Goal: Information Seeking & Learning: Learn about a topic

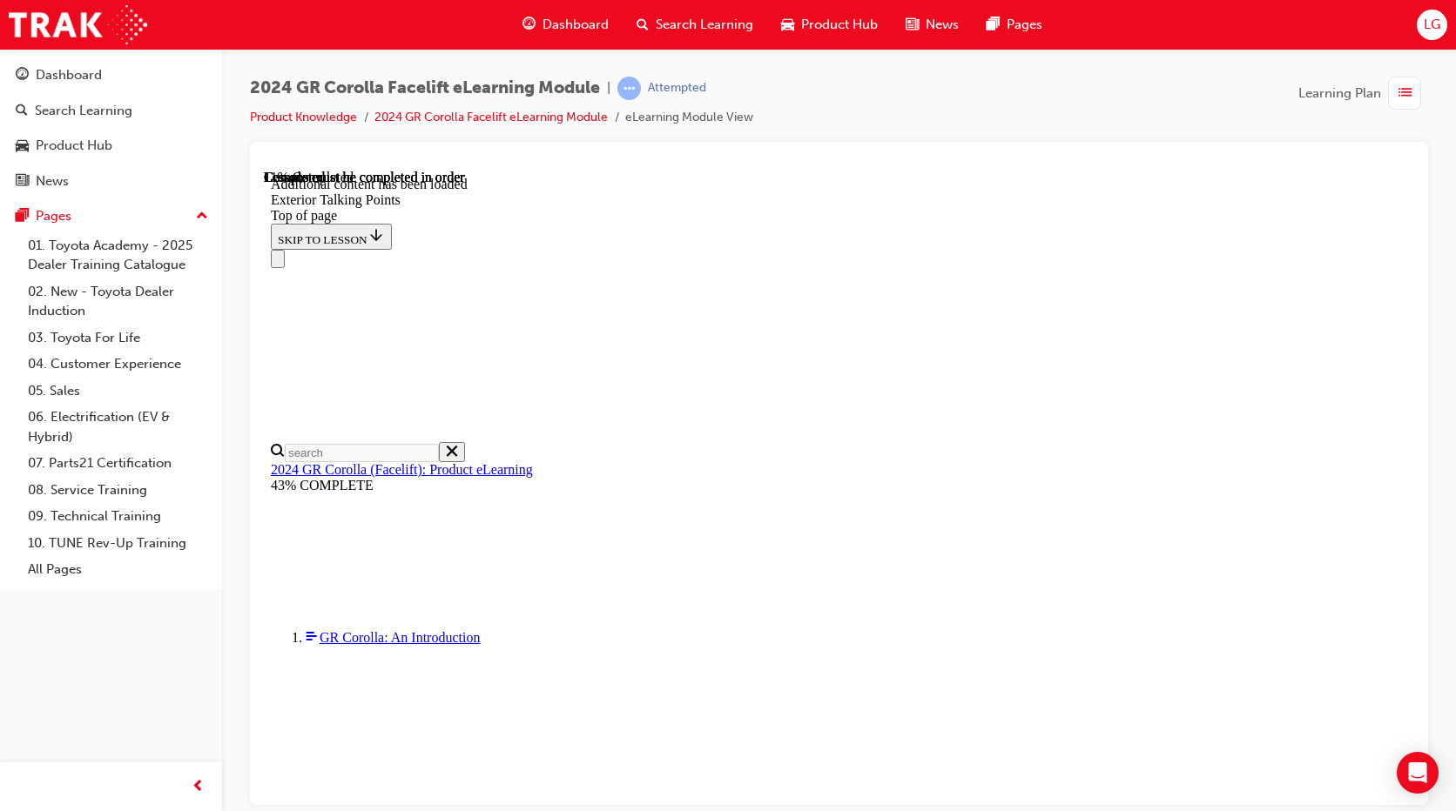
scroll to position [235, 0]
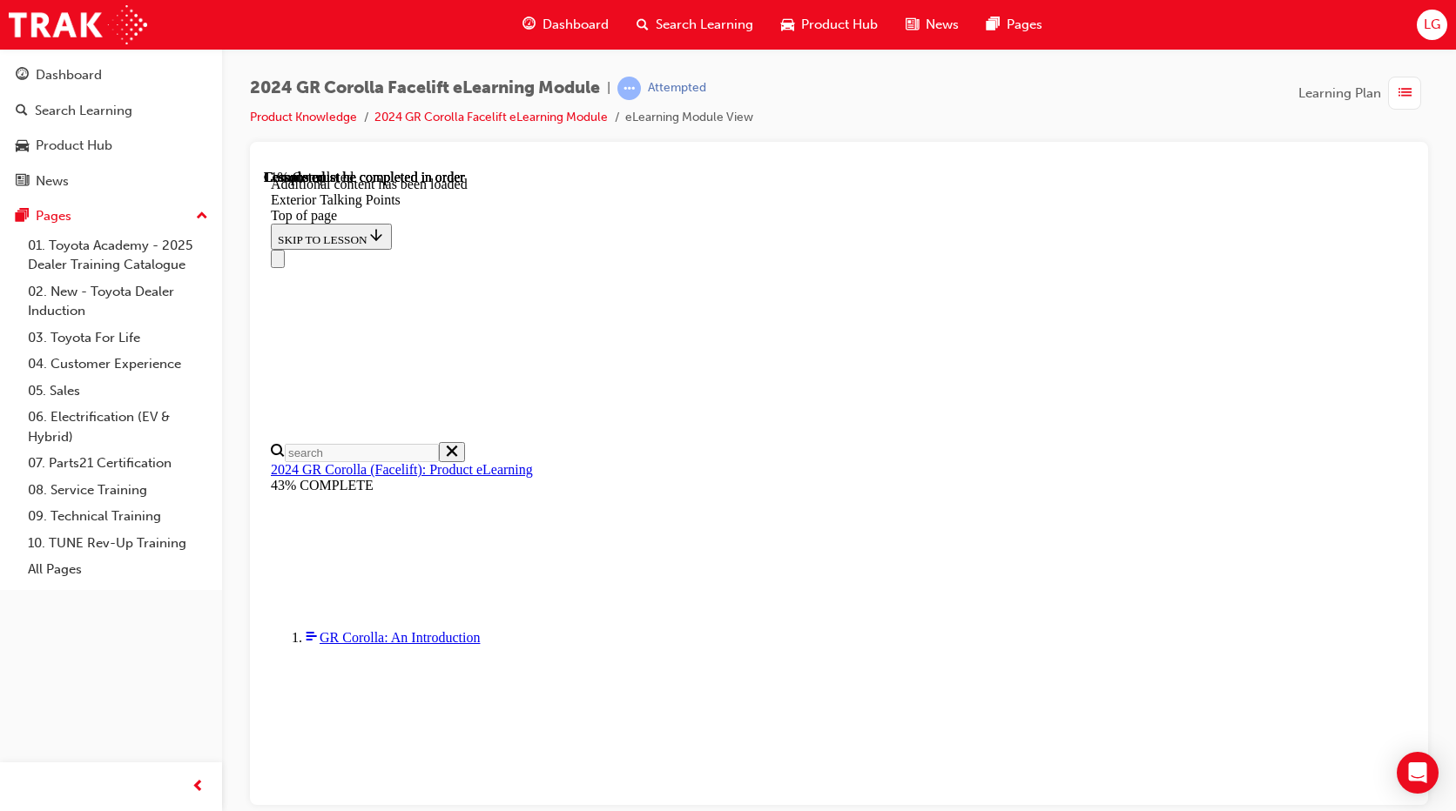
scroll to position [214, 0]
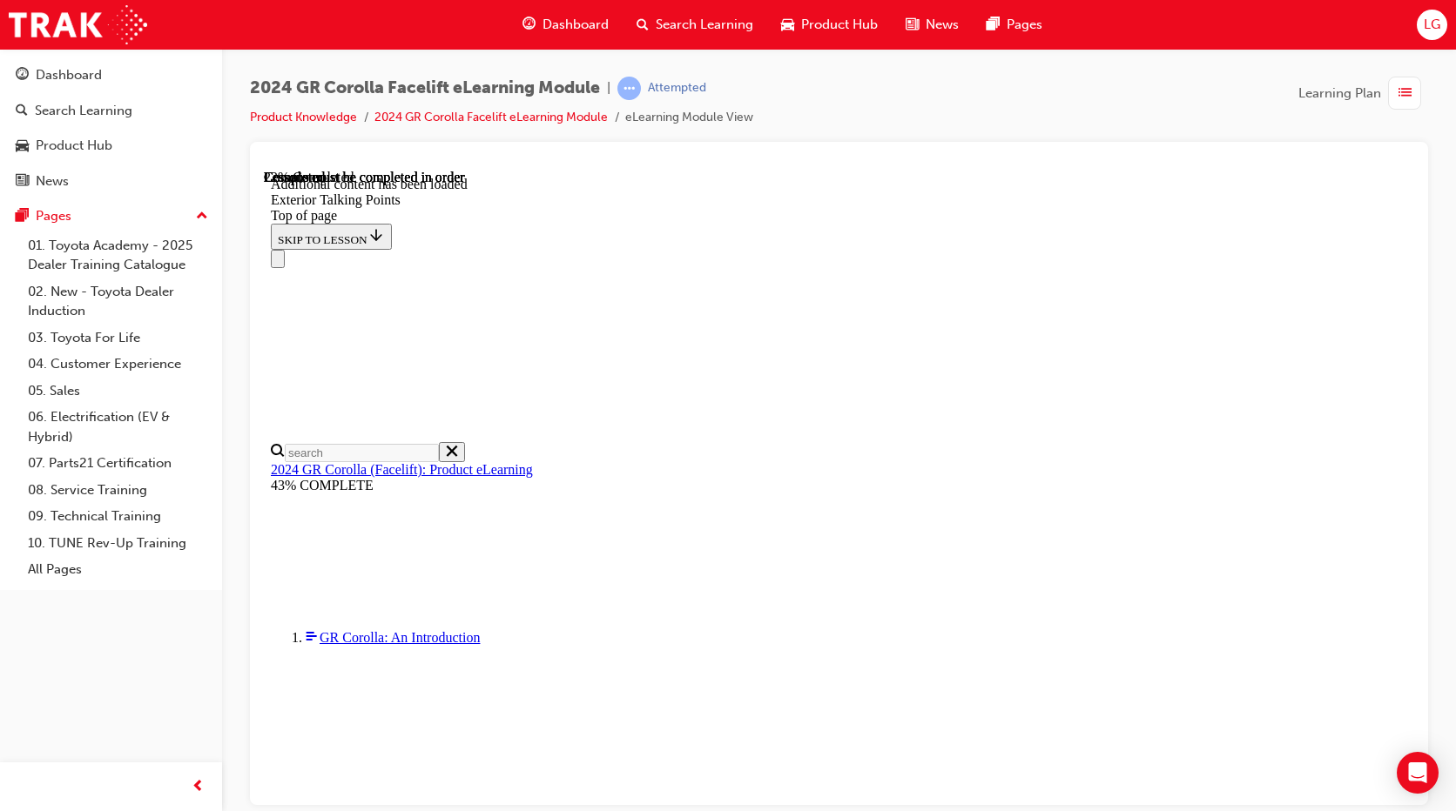
scroll to position [930, 0]
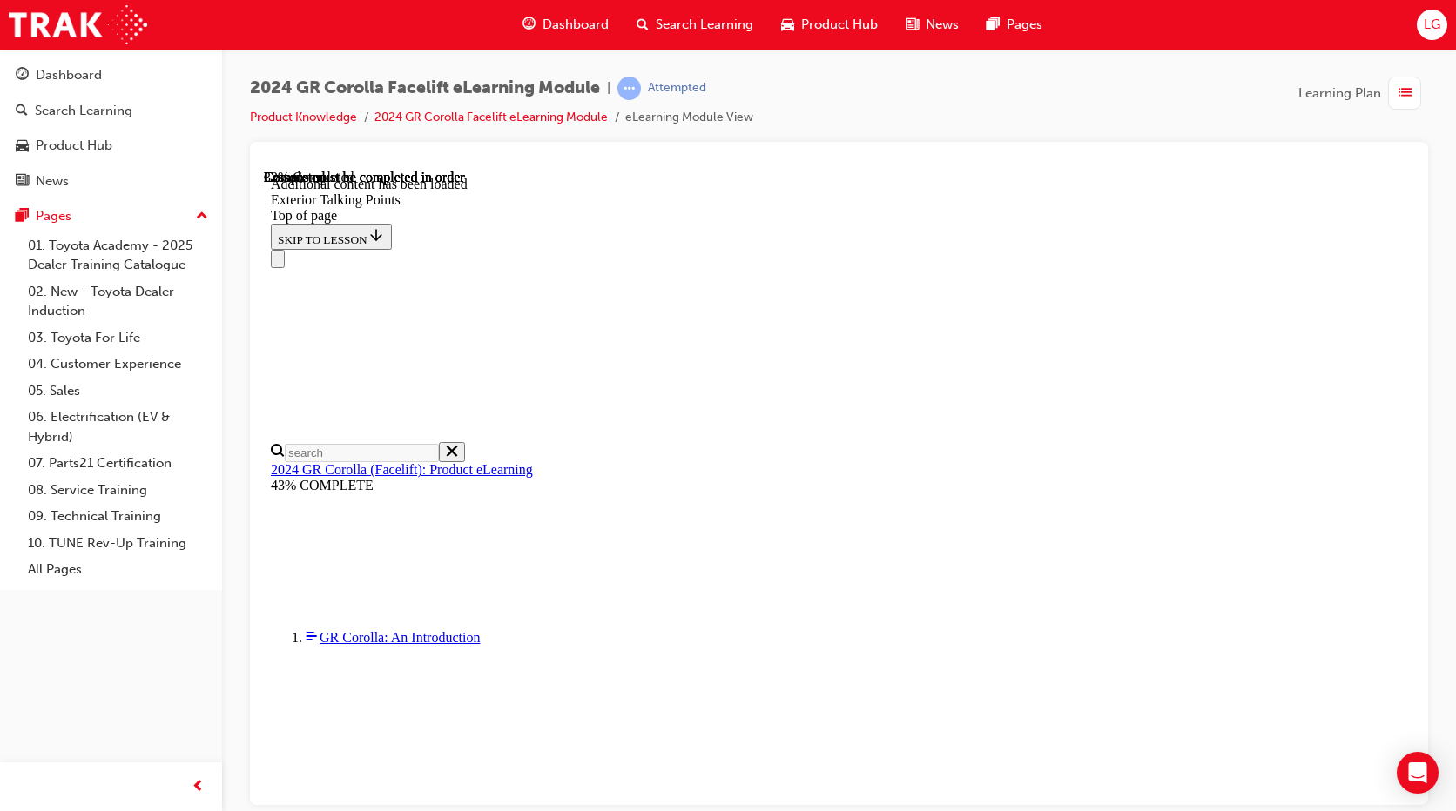
scroll to position [182, 0]
click at [946, 249] on div "Navigation menu" at bounding box center [839, 258] width 1136 height 18
click at [950, 249] on div "Navigation menu" at bounding box center [839, 258] width 1136 height 18
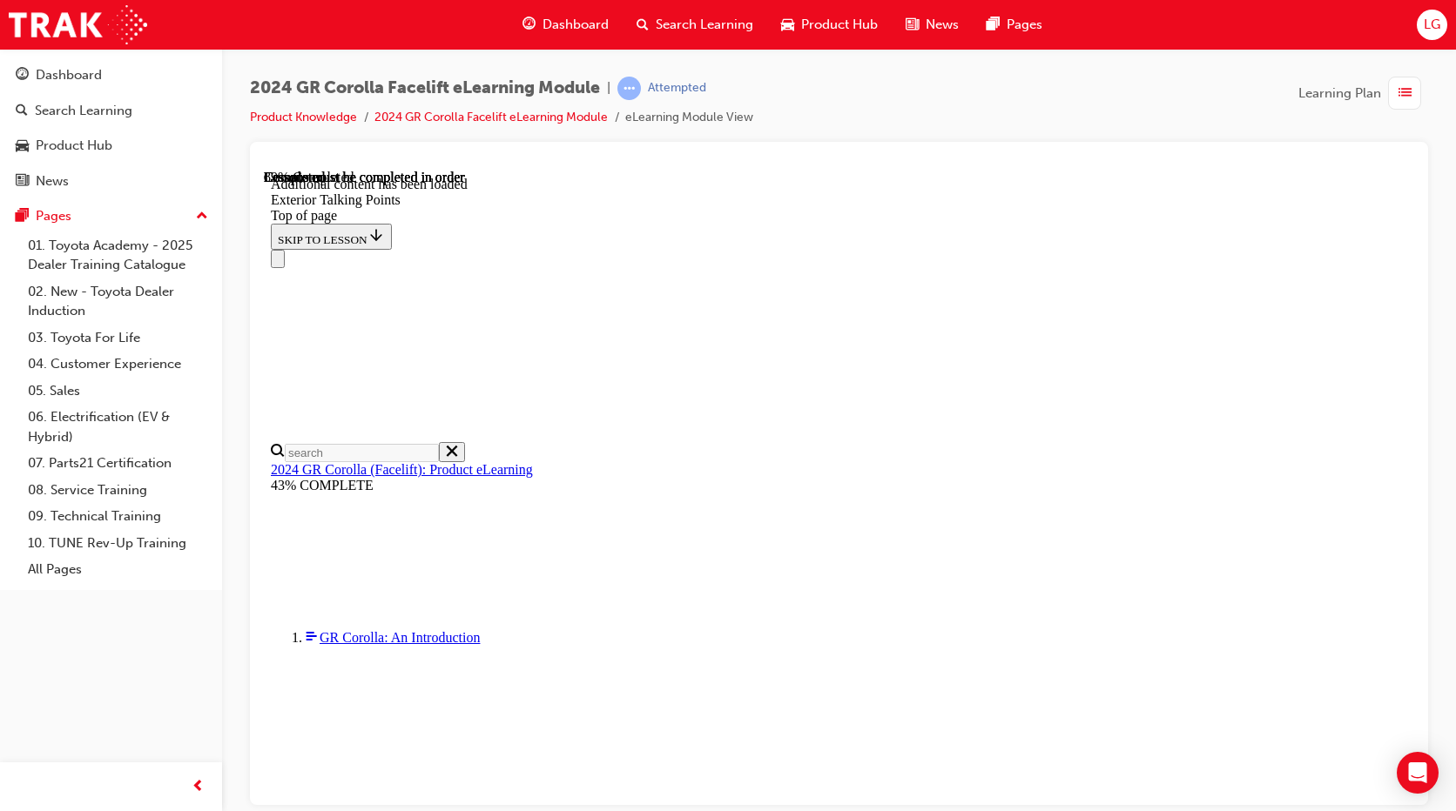
click at [971, 249] on div "Navigation menu" at bounding box center [839, 258] width 1136 height 18
click at [858, 249] on div "Navigation menu" at bounding box center [839, 258] width 1136 height 18
click at [1050, 249] on div "Navigation menu" at bounding box center [839, 258] width 1136 height 18
drag, startPoint x: 1107, startPoint y: 177, endPoint x: 1123, endPoint y: 182, distance: 16.5
click at [1117, 249] on div "Navigation menu" at bounding box center [839, 258] width 1136 height 18
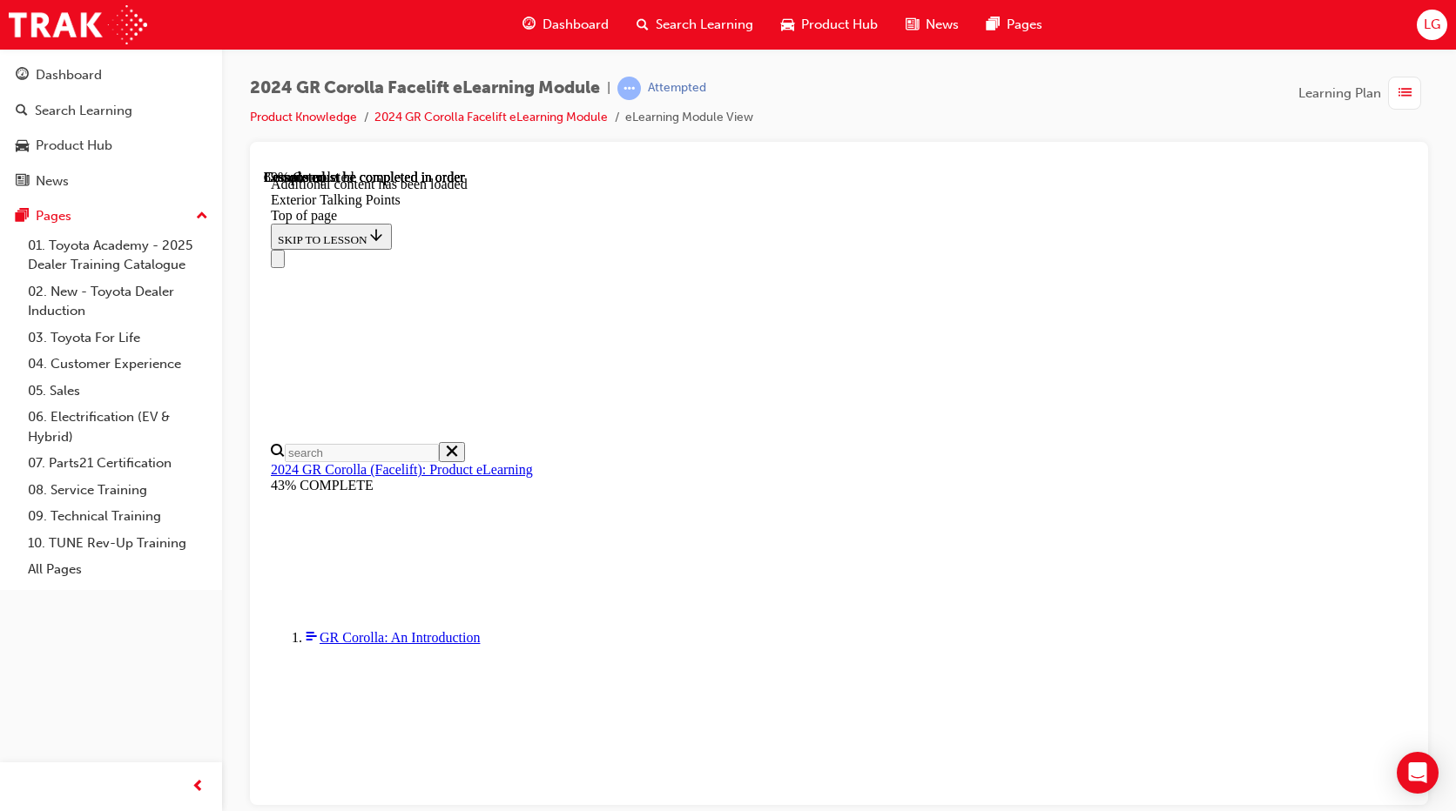
click at [1137, 249] on div "Navigation menu" at bounding box center [839, 258] width 1136 height 18
click at [1139, 249] on div "Navigation menu" at bounding box center [839, 258] width 1136 height 18
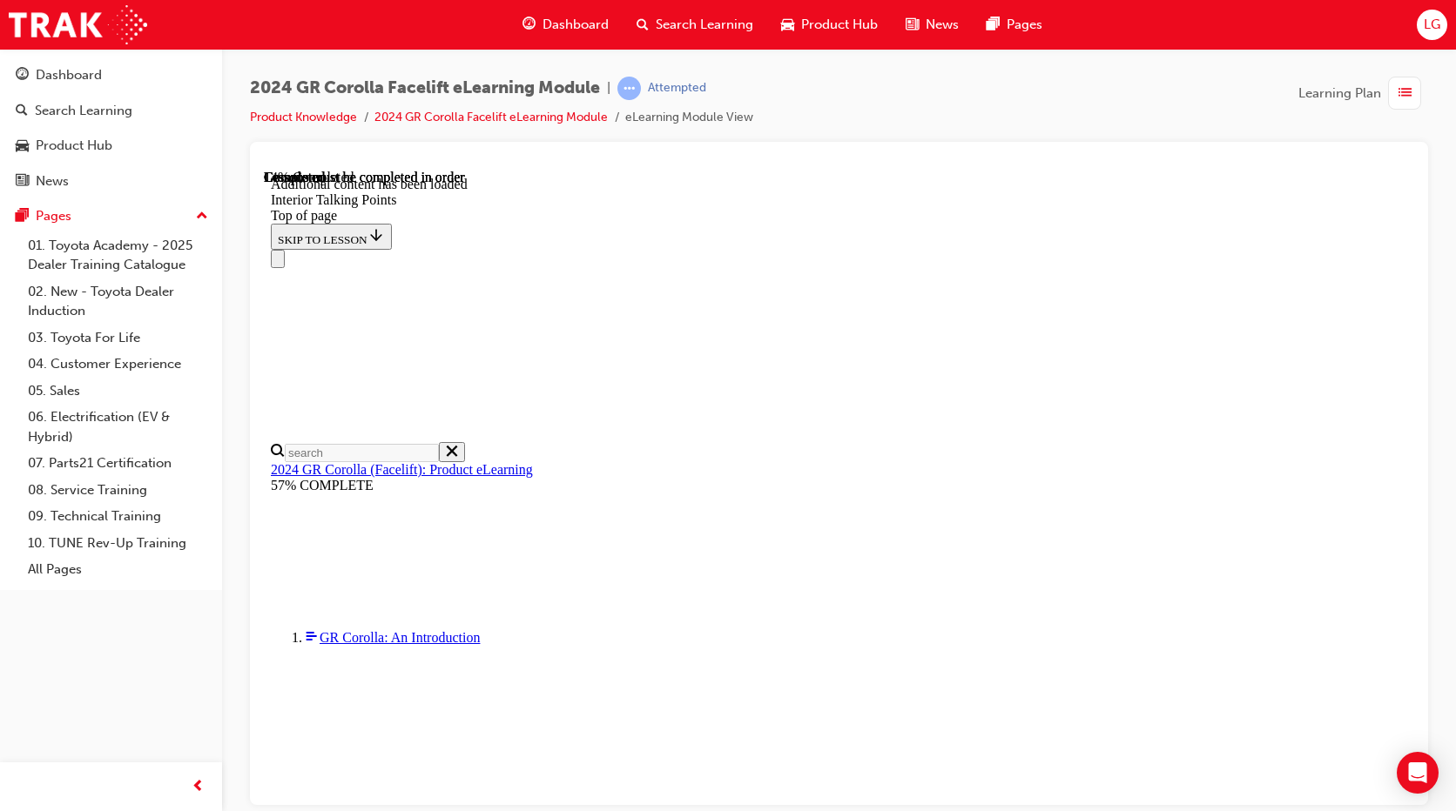
scroll to position [35, 0]
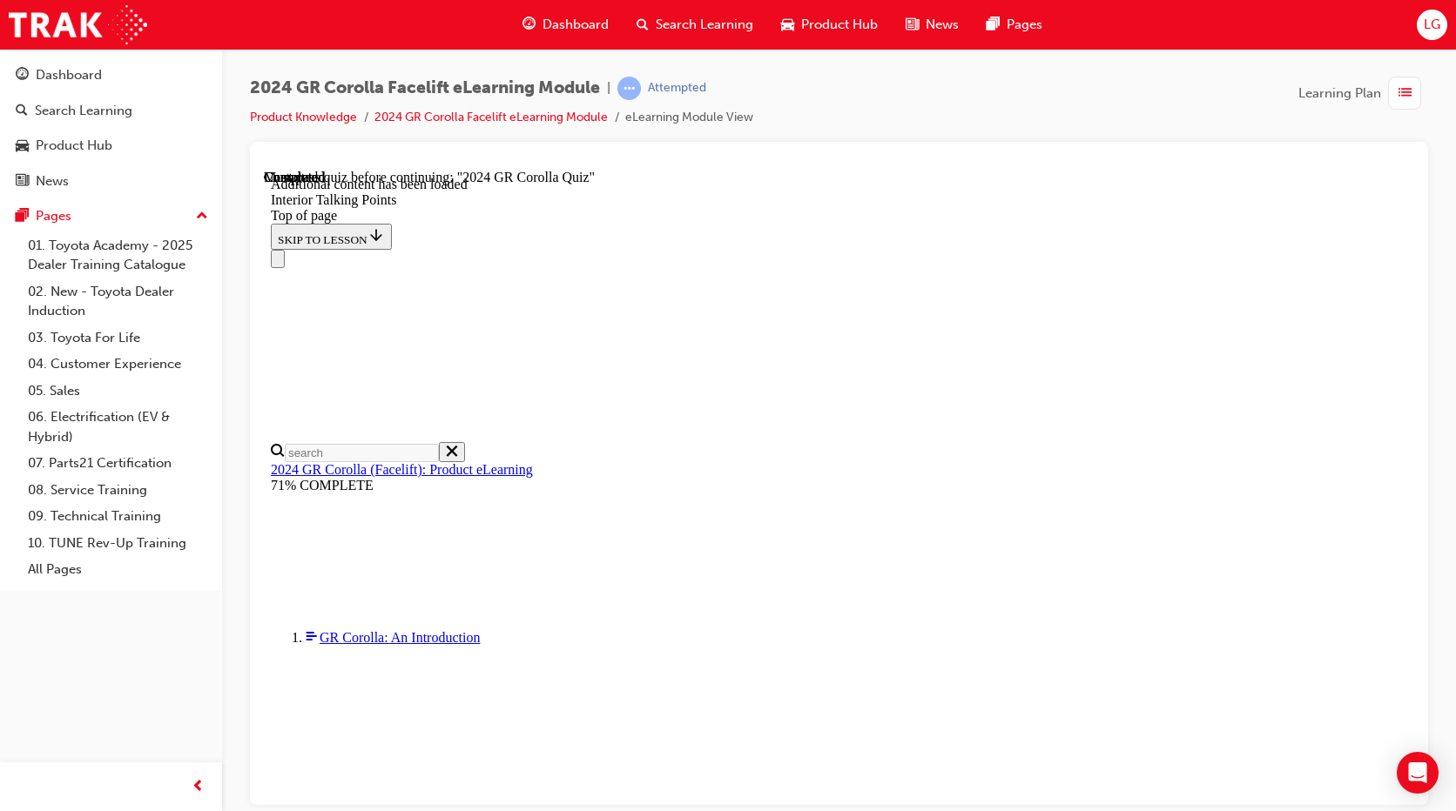
scroll to position [3271, 0]
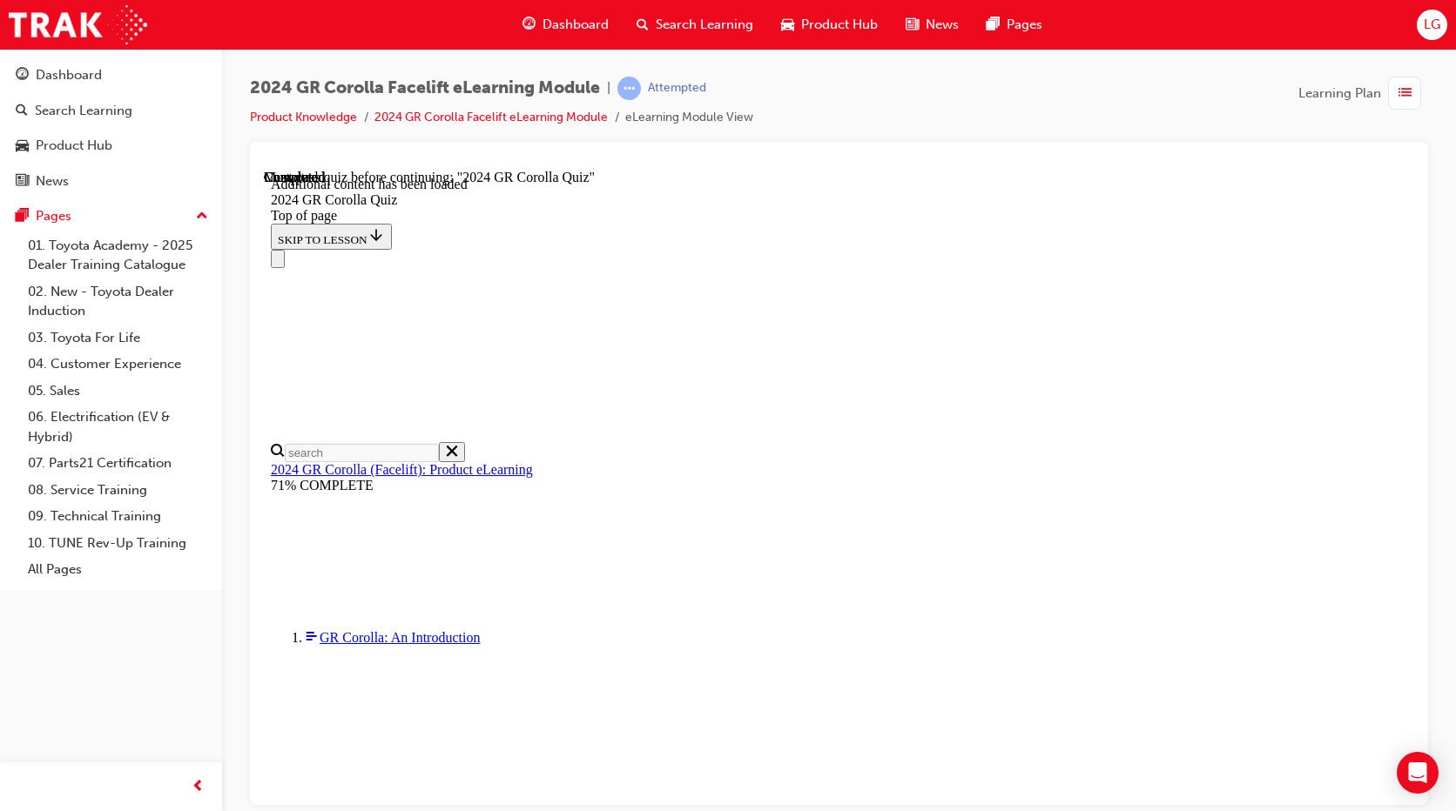
scroll to position [147, 0]
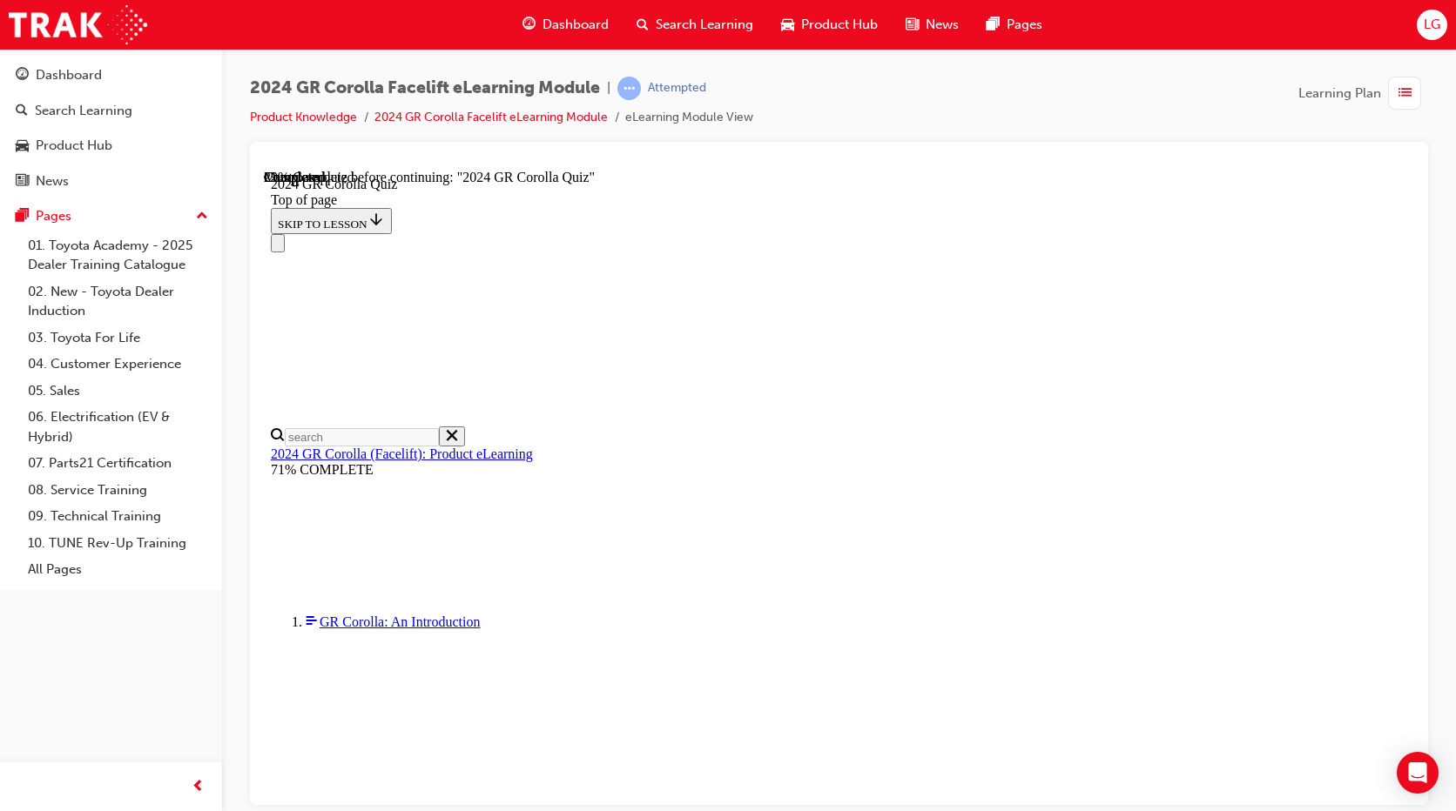
scroll to position [522, 0]
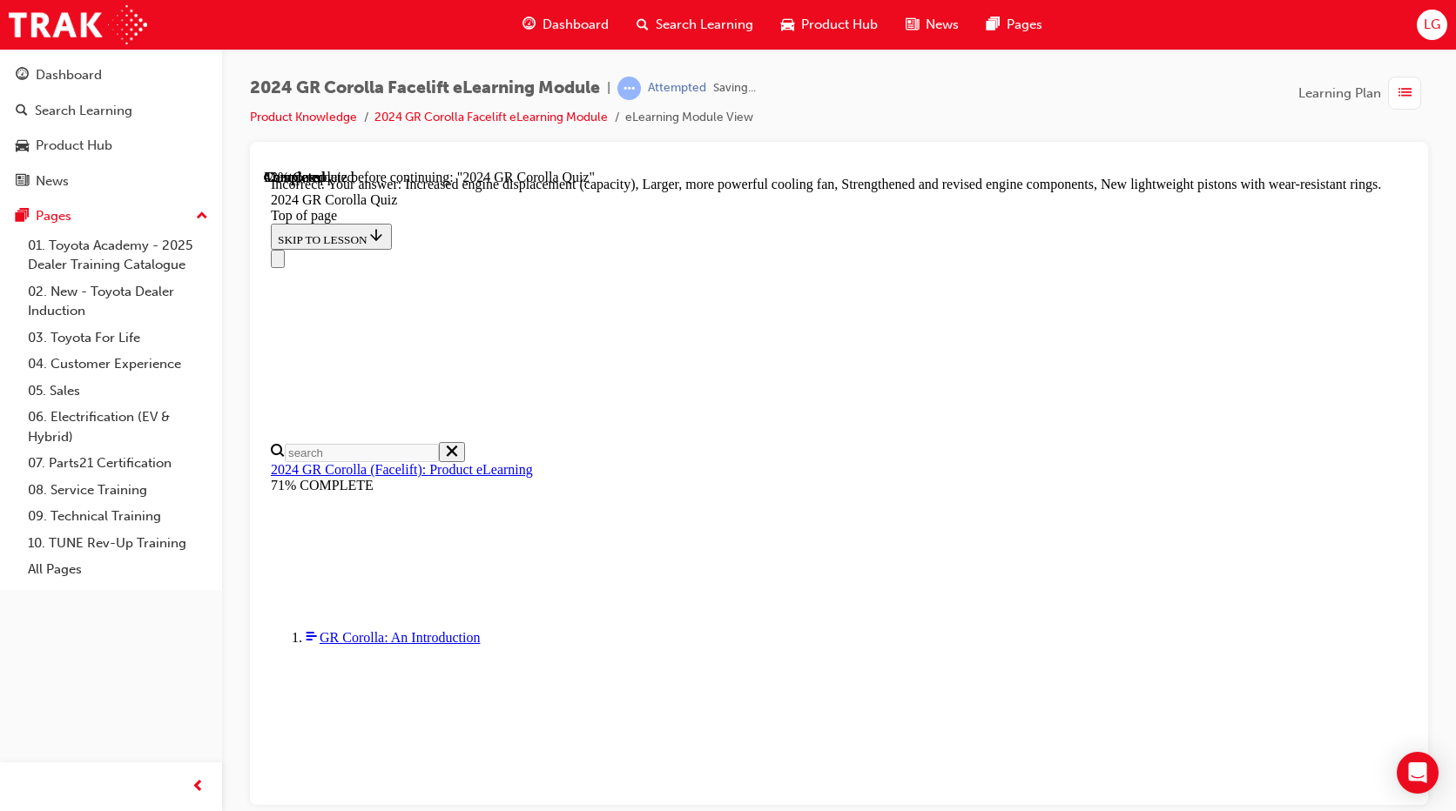
scroll to position [683, 0]
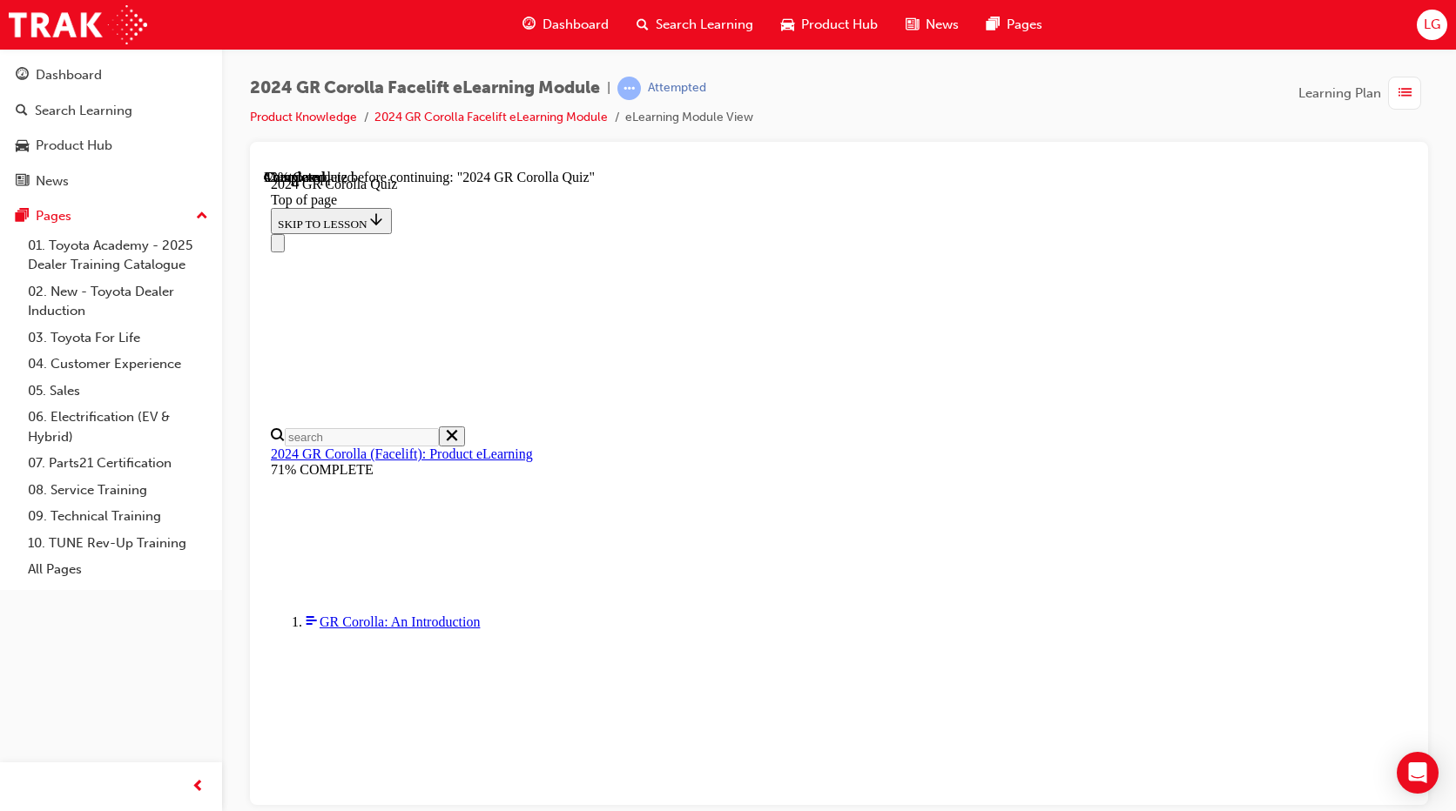
scroll to position [435, 0]
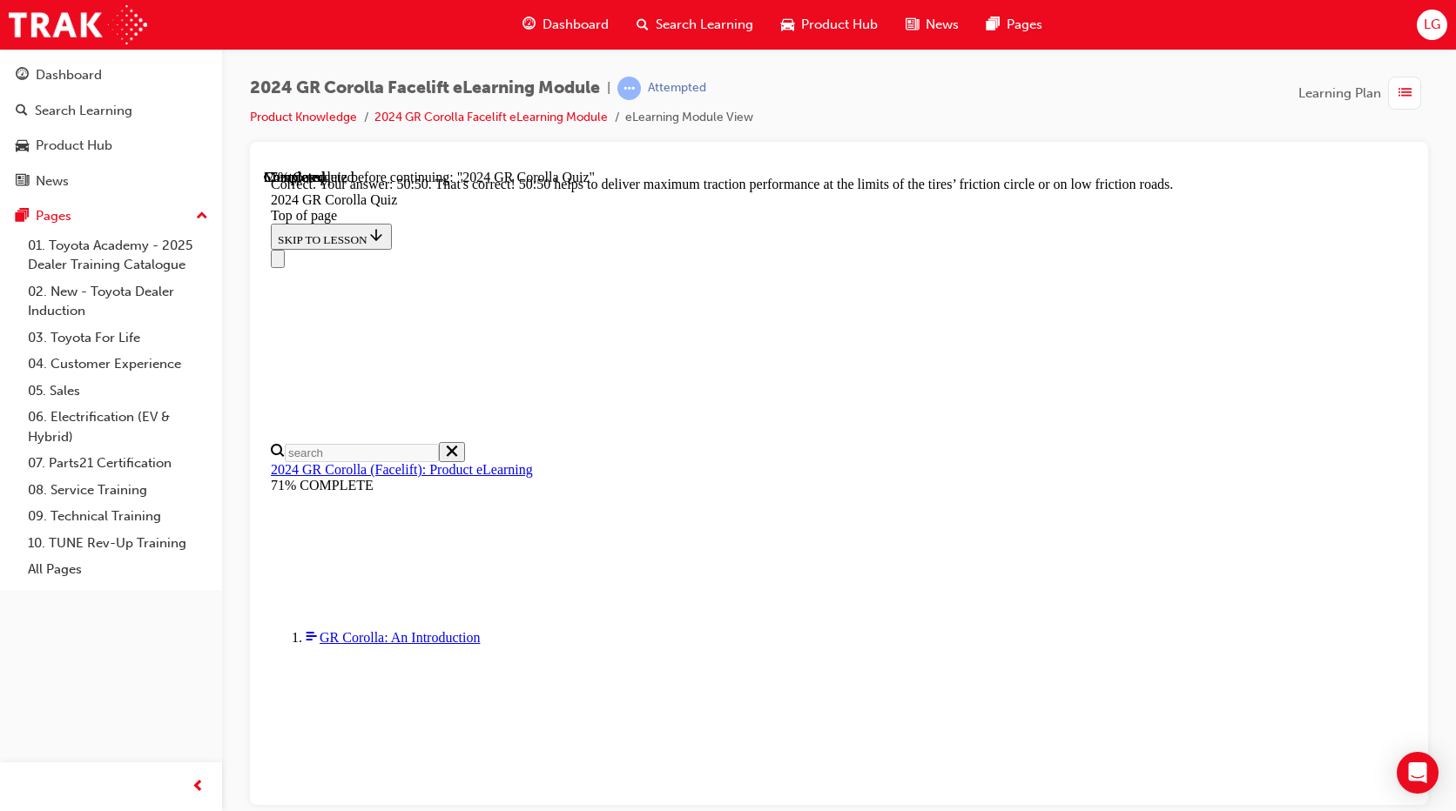
scroll to position [737, 0]
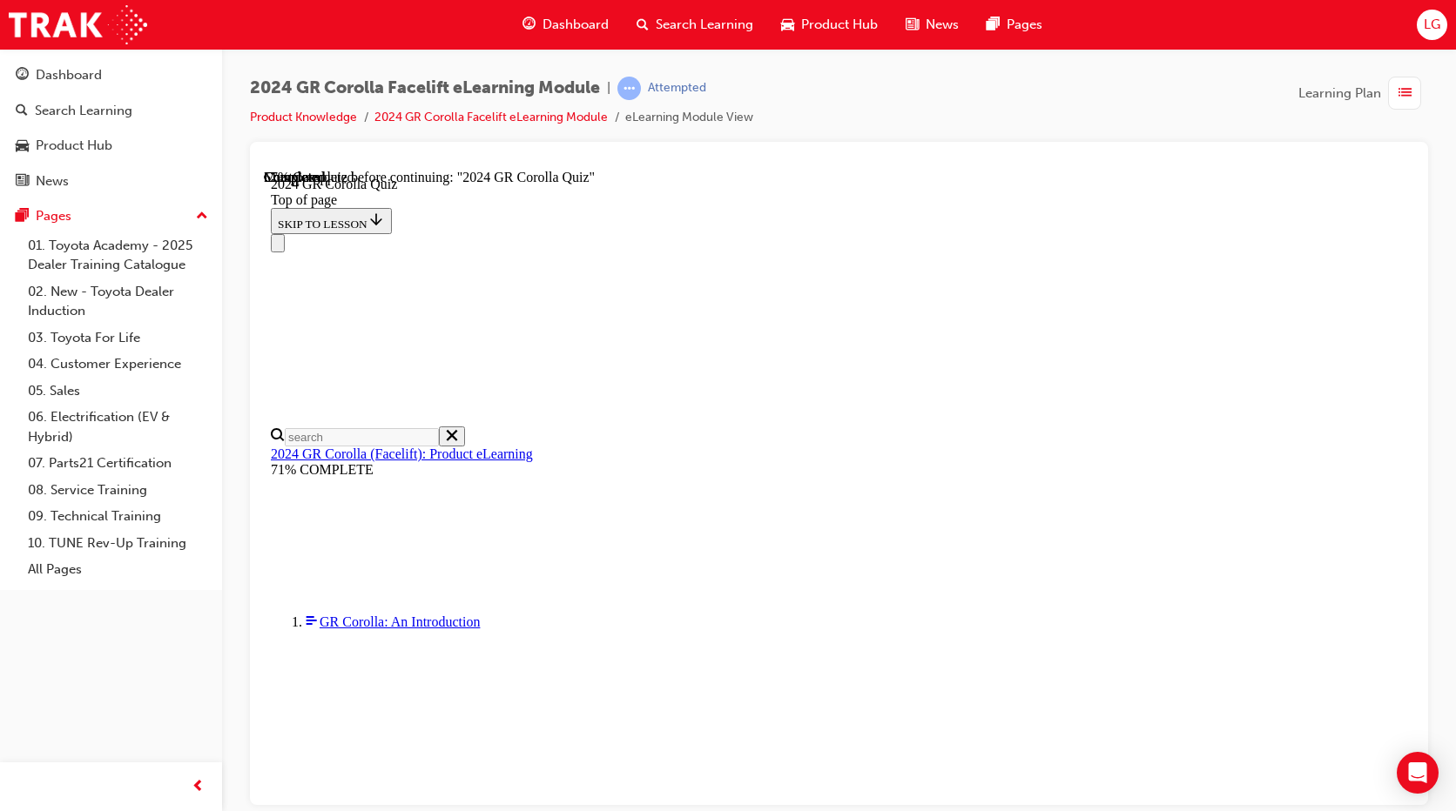
scroll to position [87, 0]
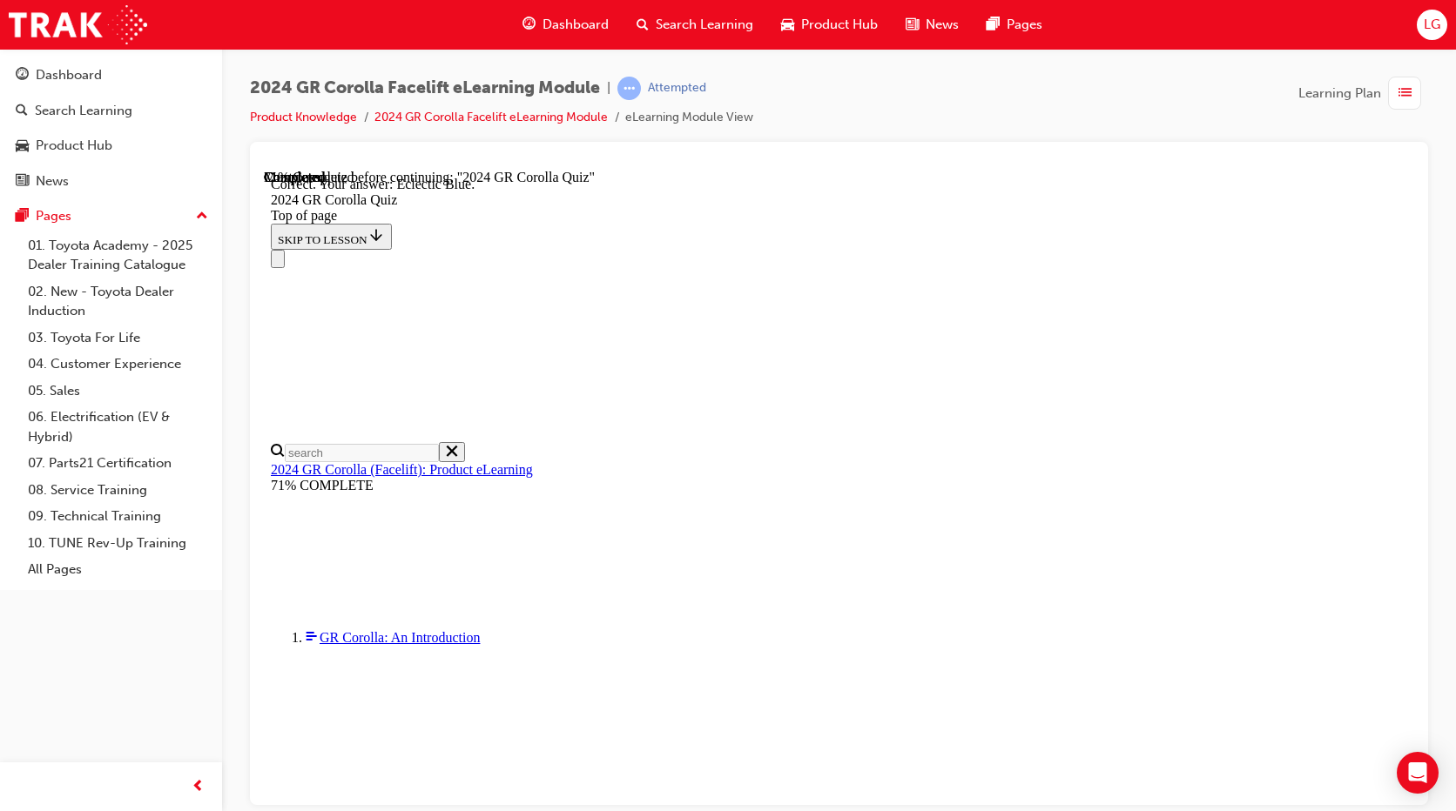
scroll to position [308, 0]
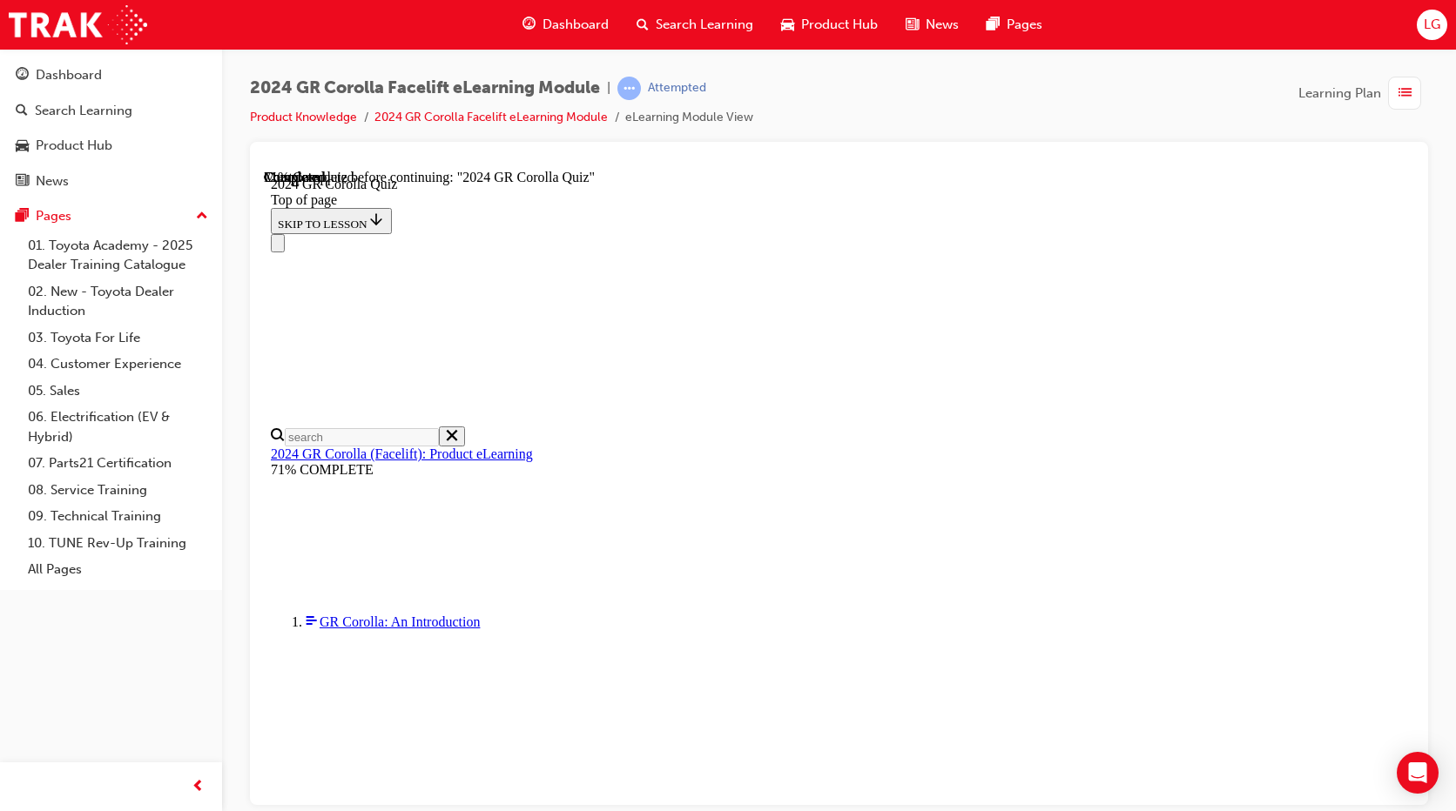
scroll to position [144, 0]
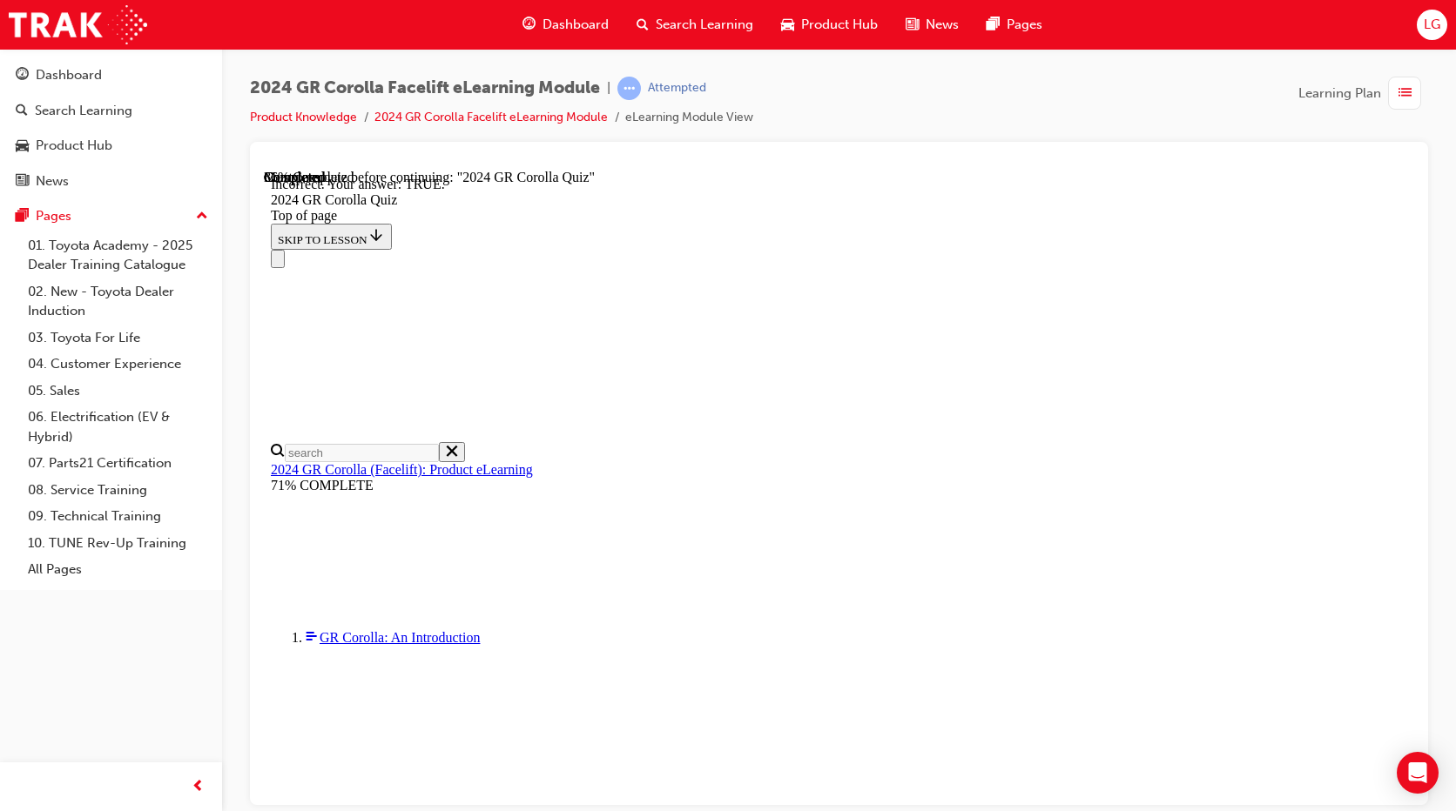
scroll to position [199, 0]
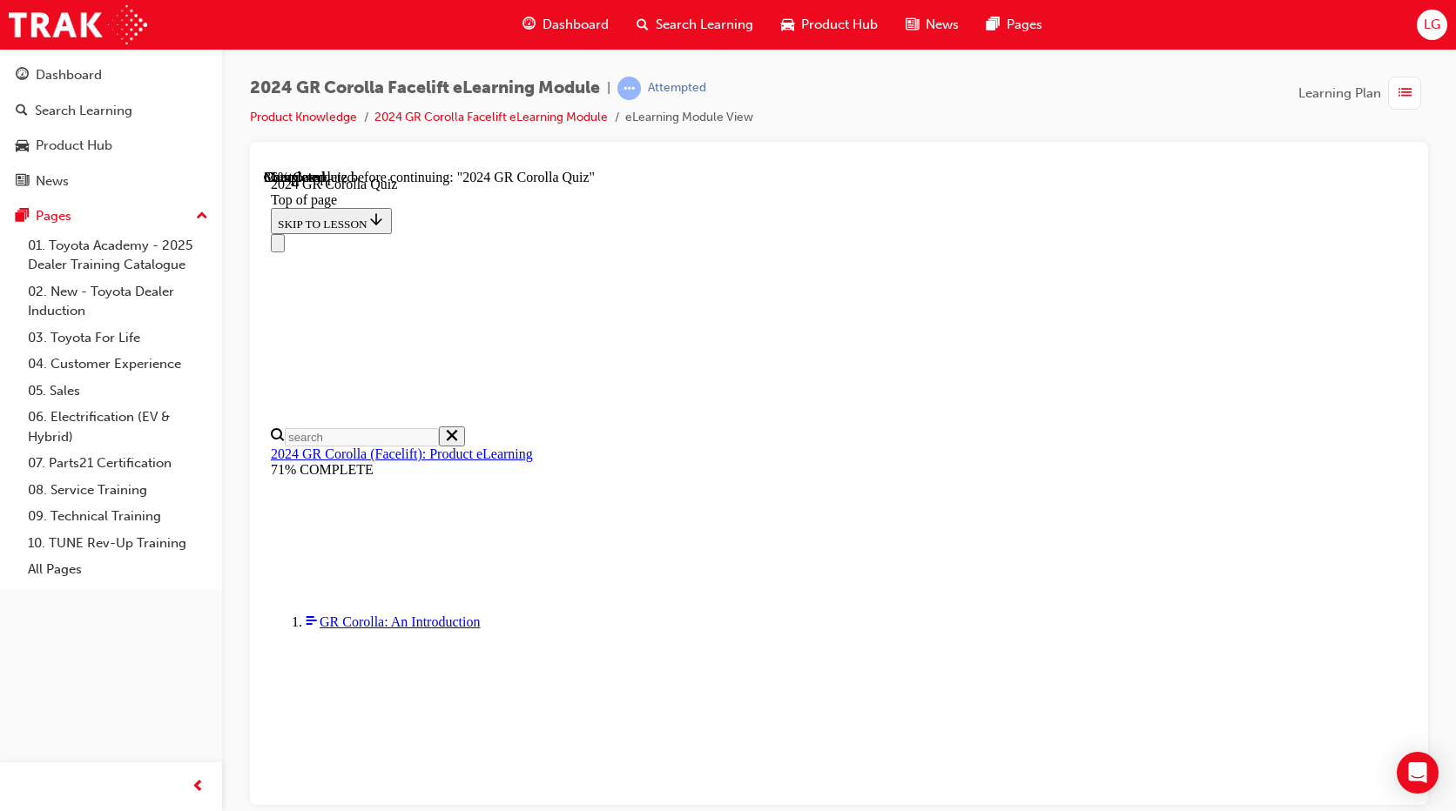
scroll to position [441, 0]
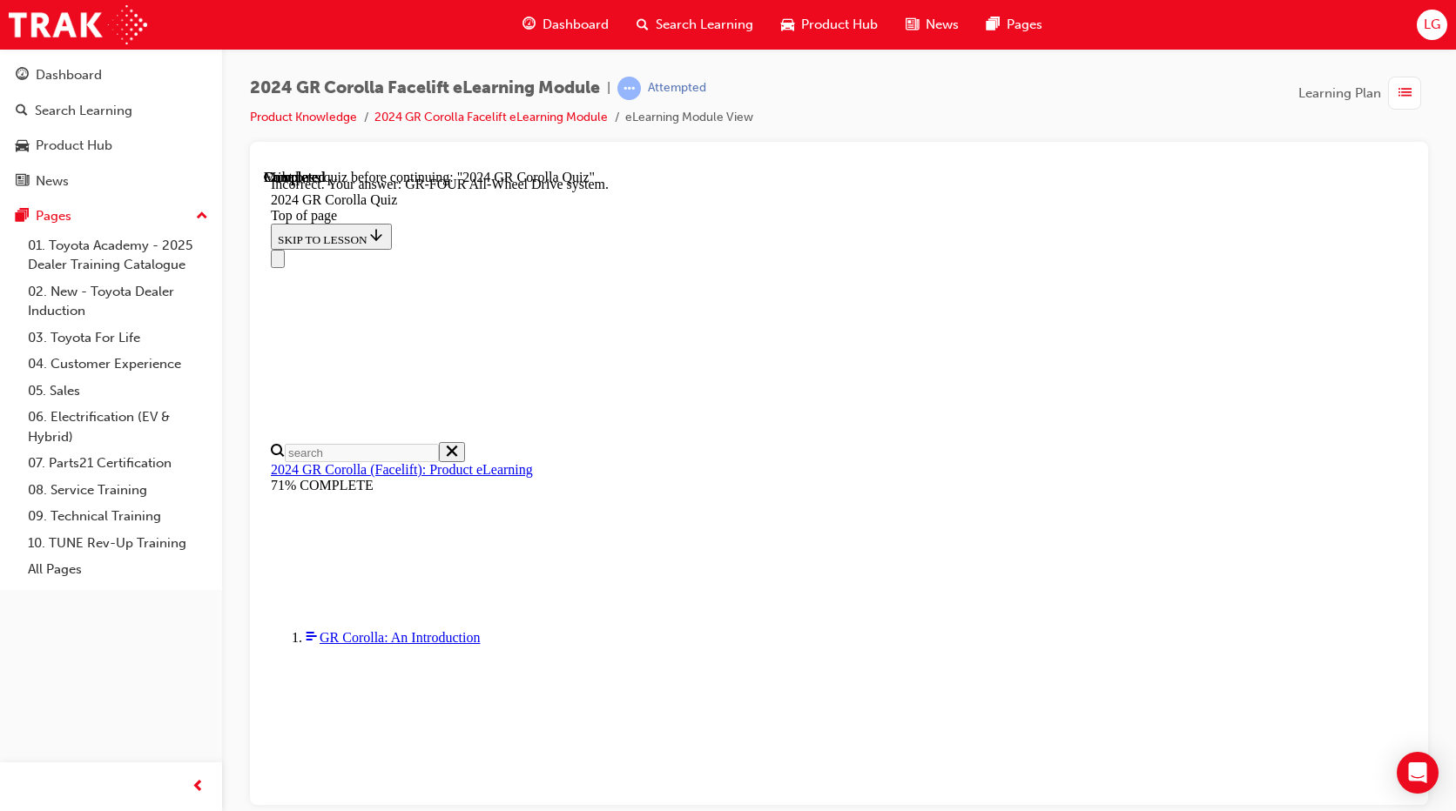
scroll to position [711, 0]
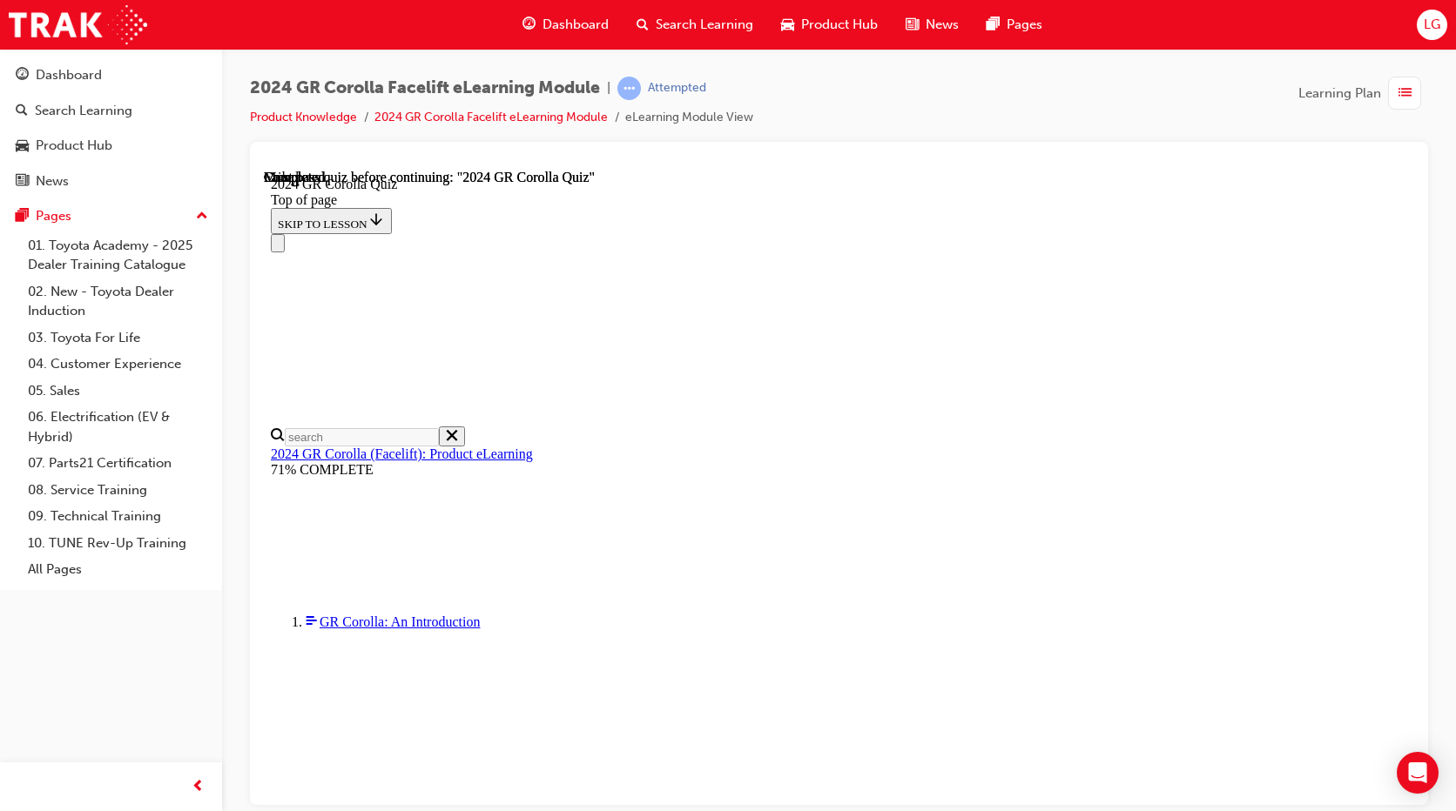
scroll to position [261, 0]
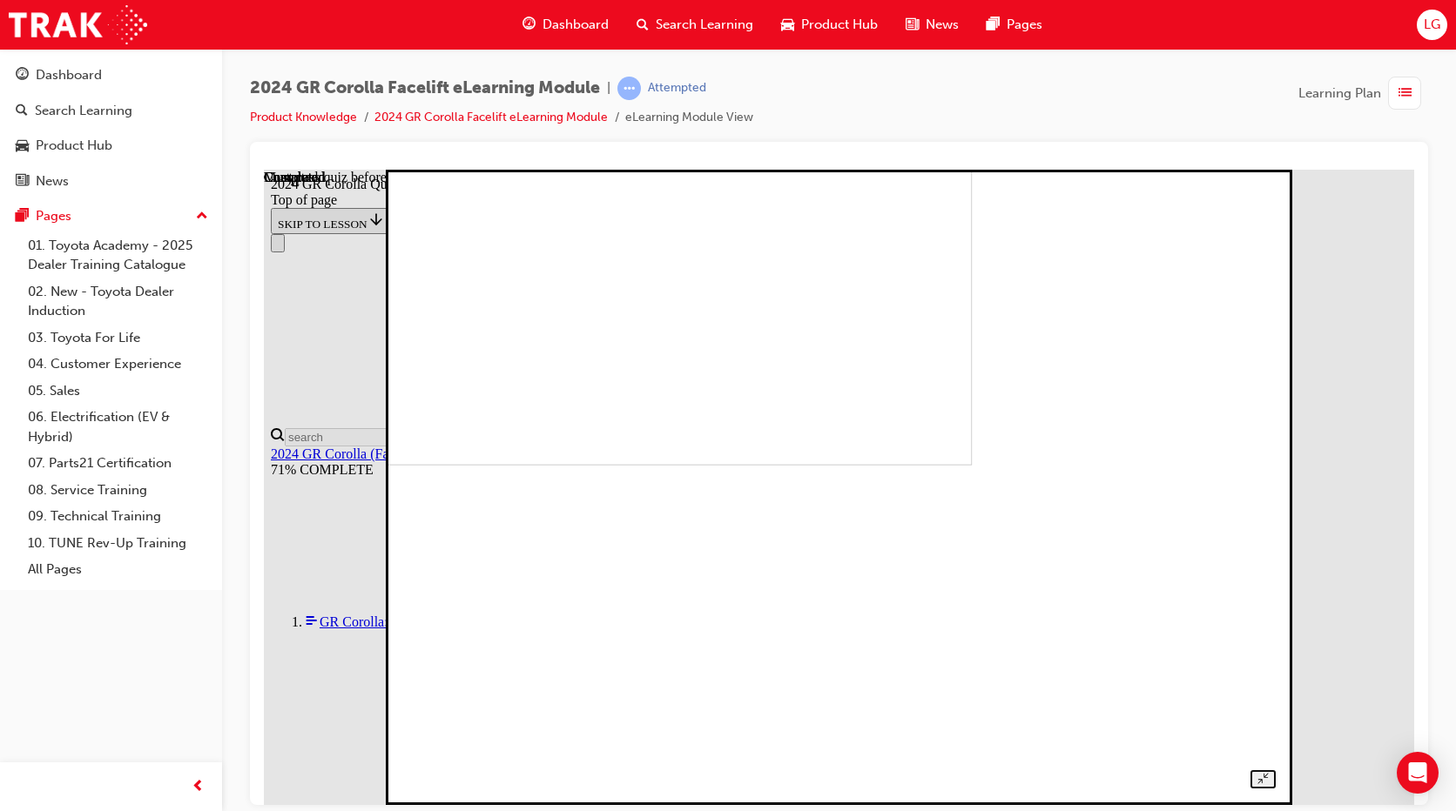
click at [783, 465] on img at bounding box center [548, 147] width 847 height 636
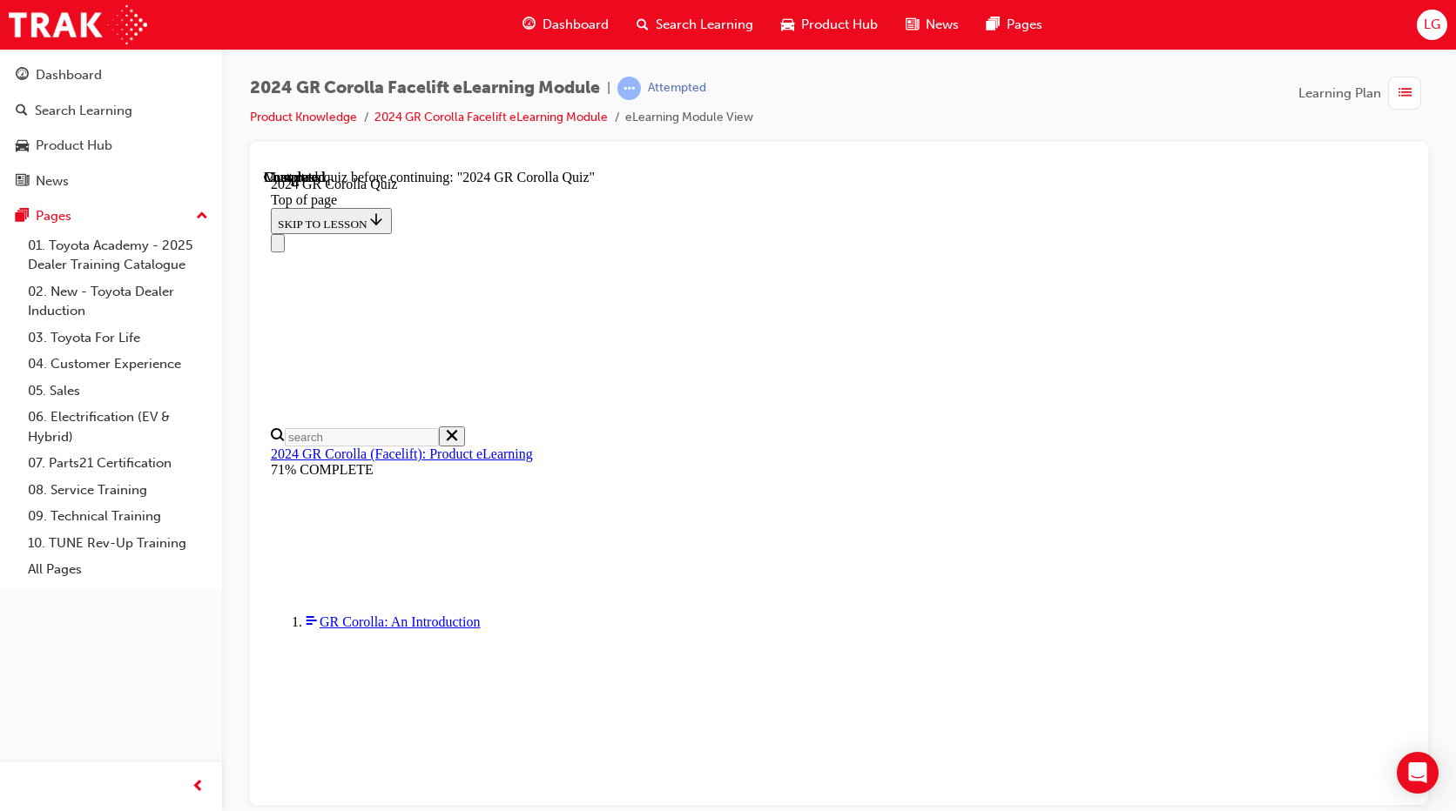
scroll to position [495, 0]
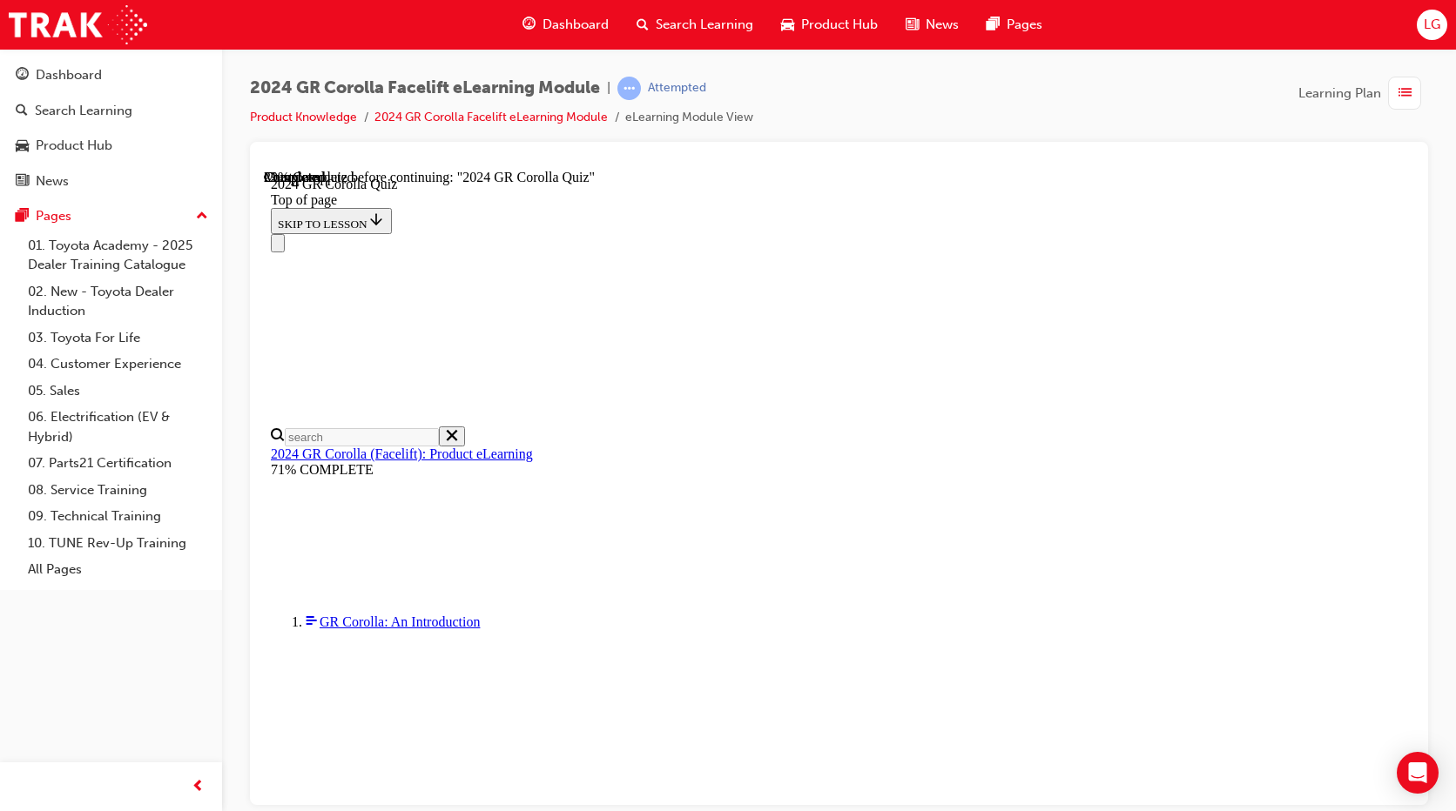
scroll to position [520, 0]
drag, startPoint x: 963, startPoint y: 520, endPoint x: 969, endPoint y: 539, distance: 20.1
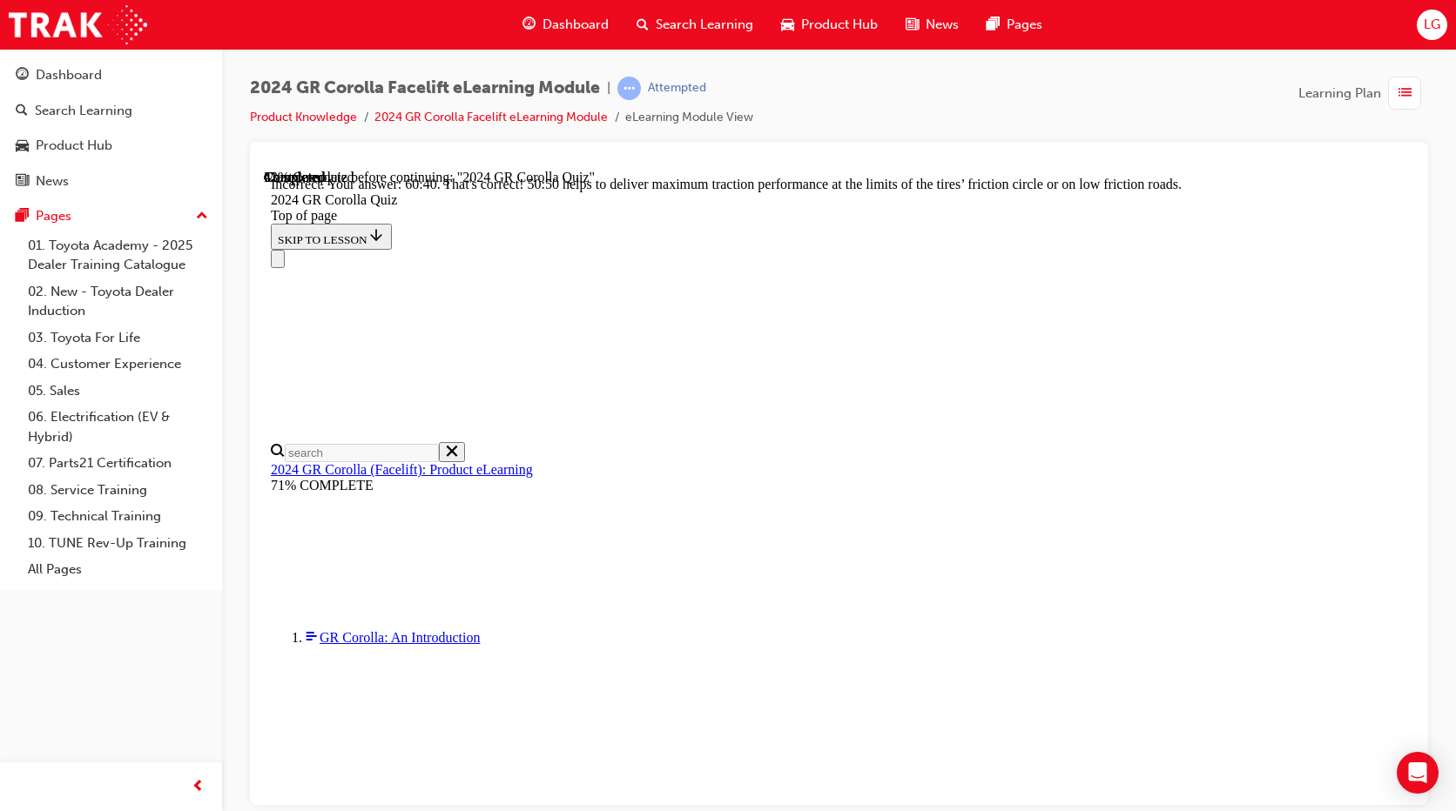
scroll to position [737, 0]
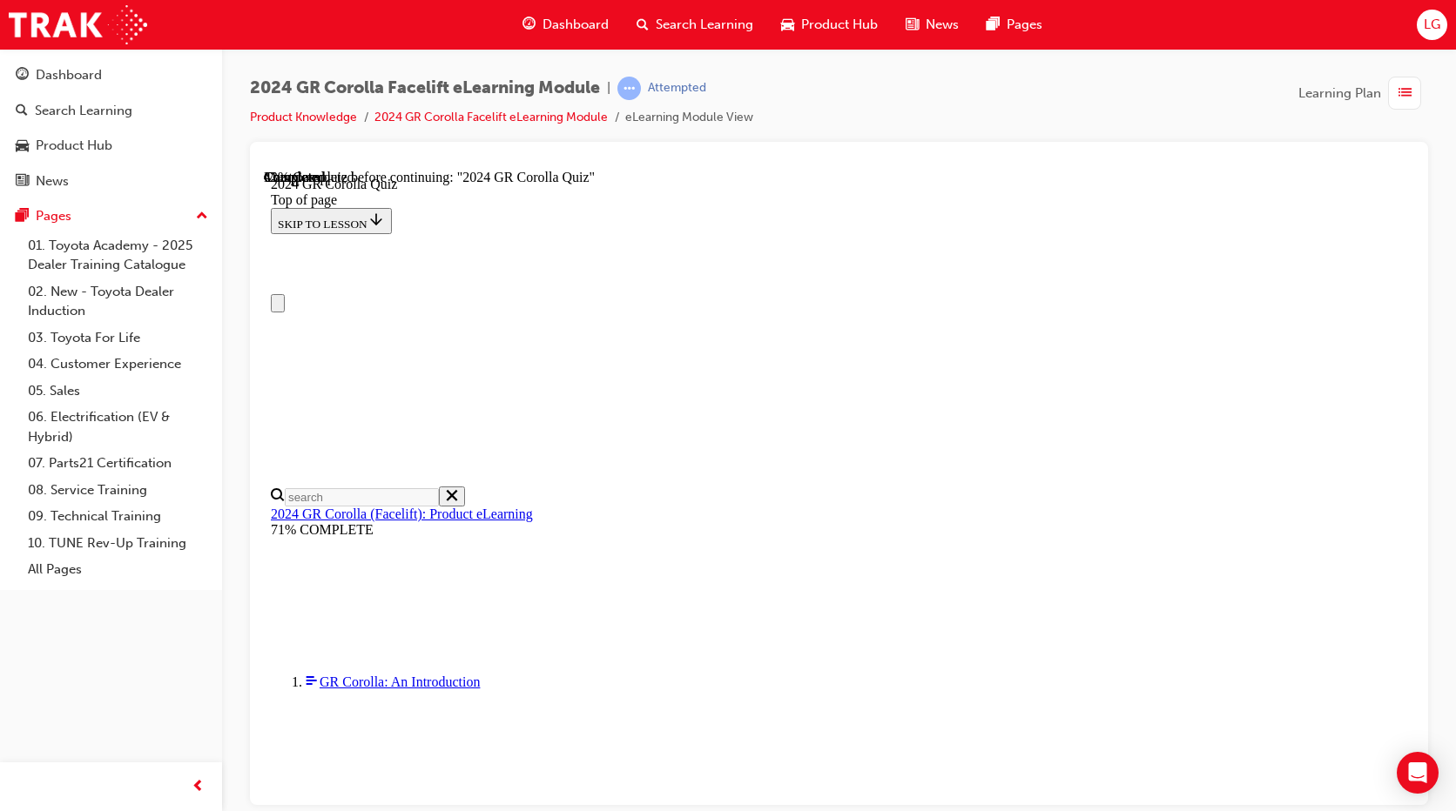
scroll to position [0, 0]
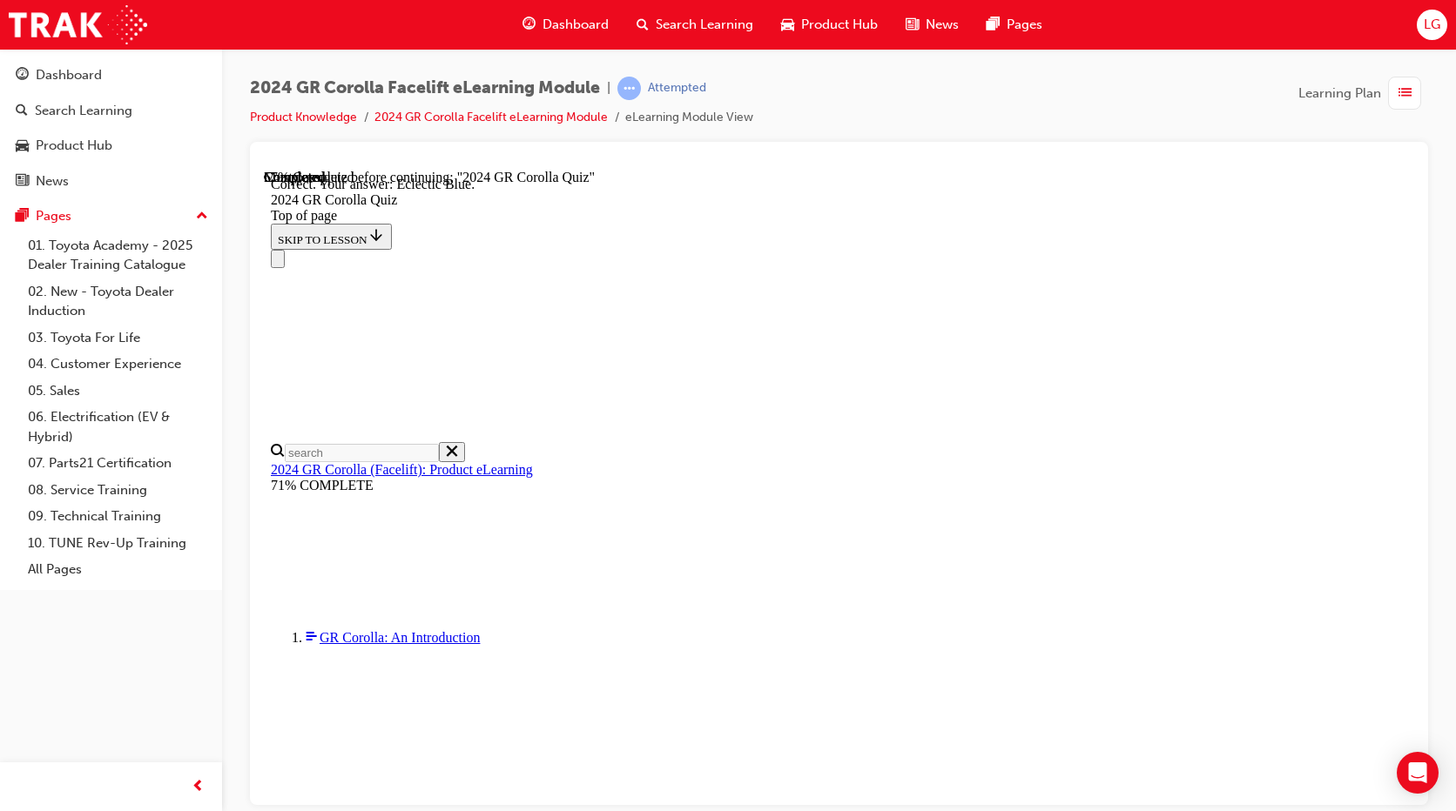
scroll to position [308, 0]
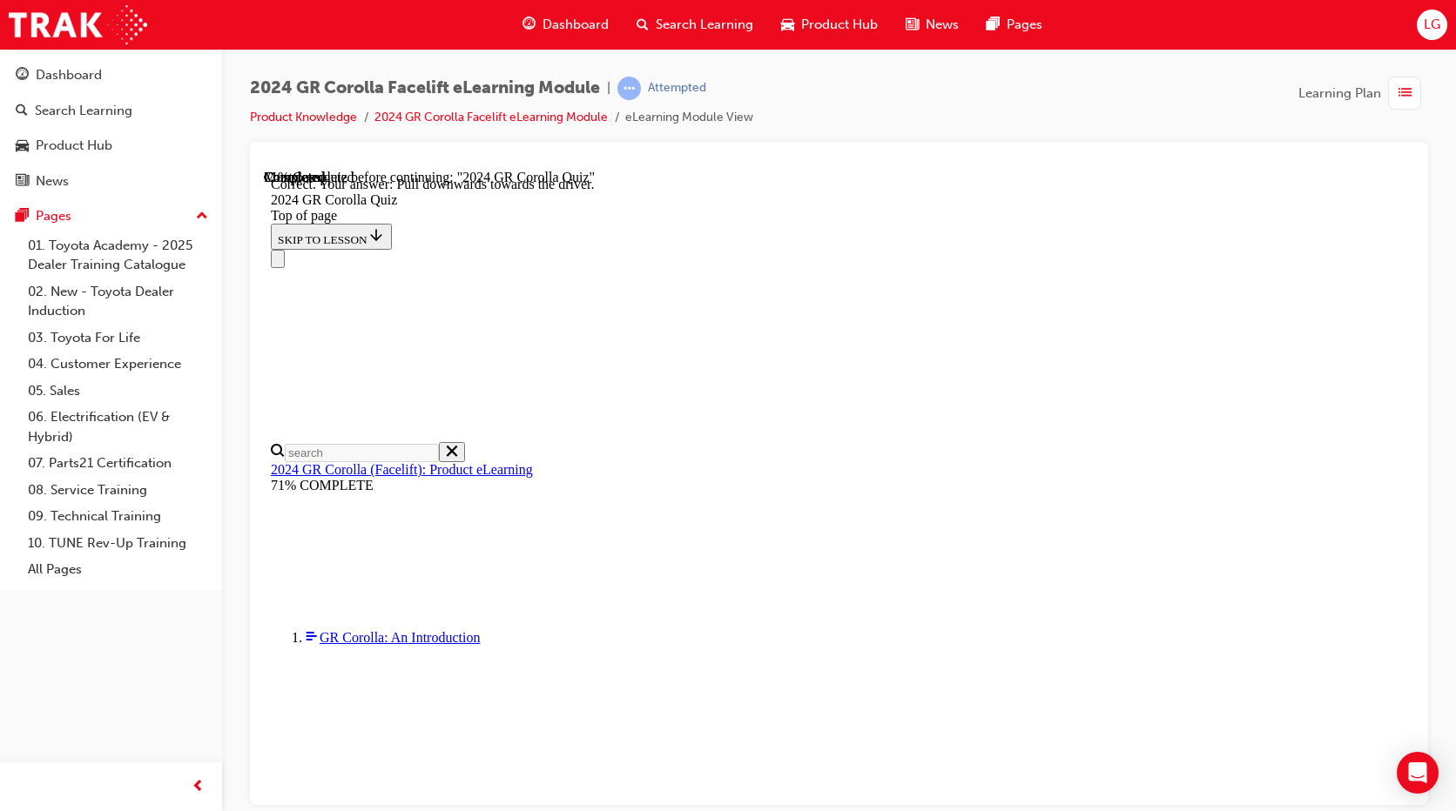
scroll to position [287, 0]
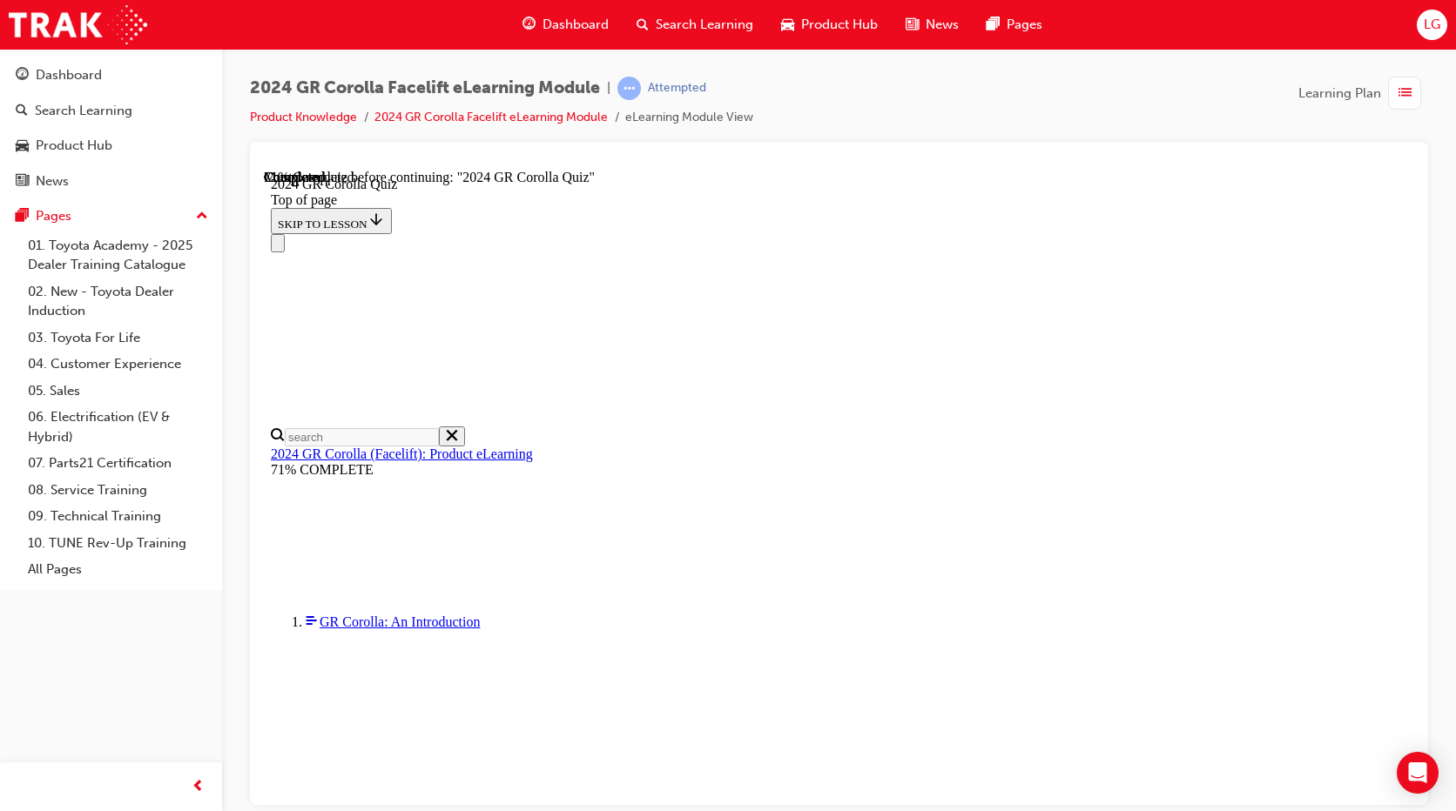
scroll to position [431, 0]
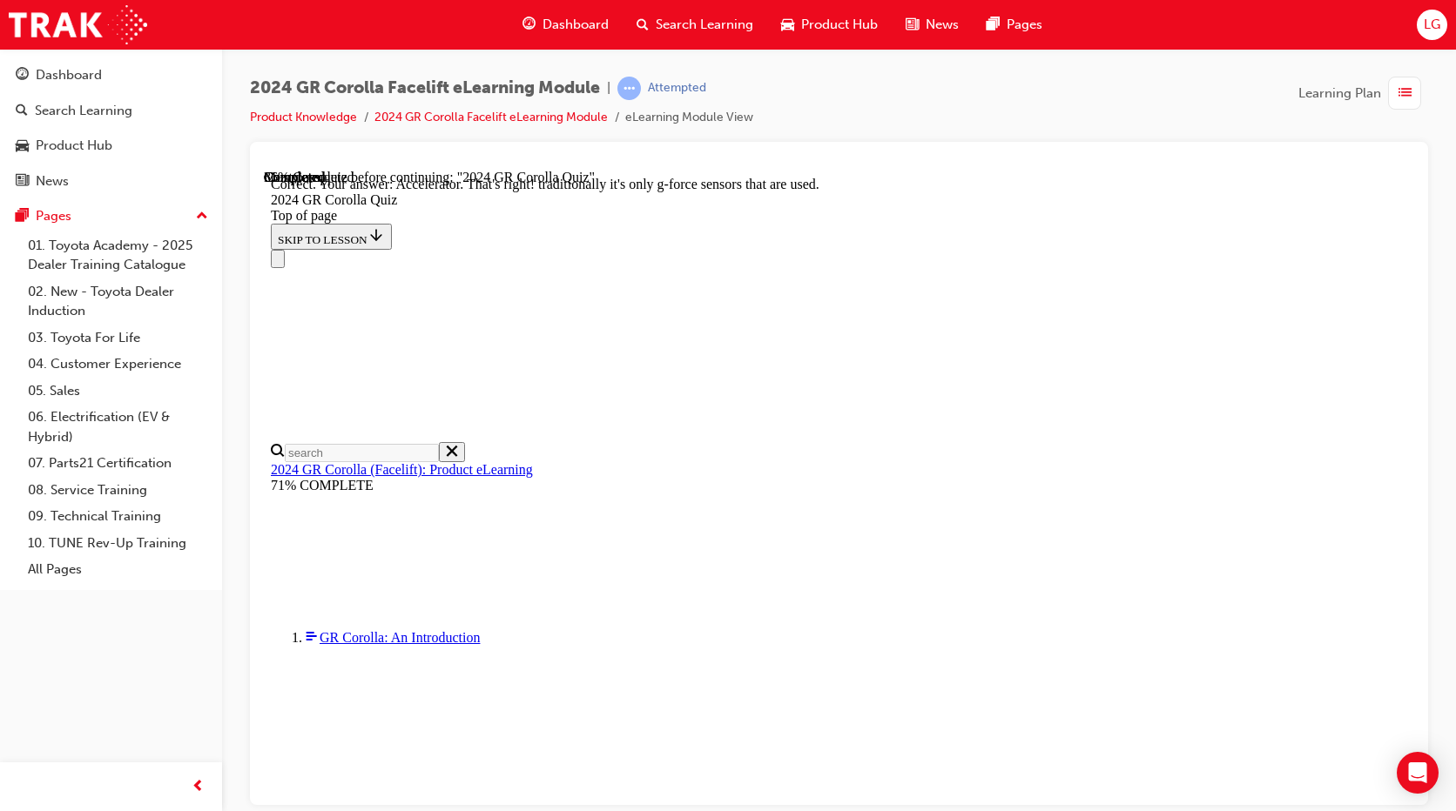
scroll to position [691, 0]
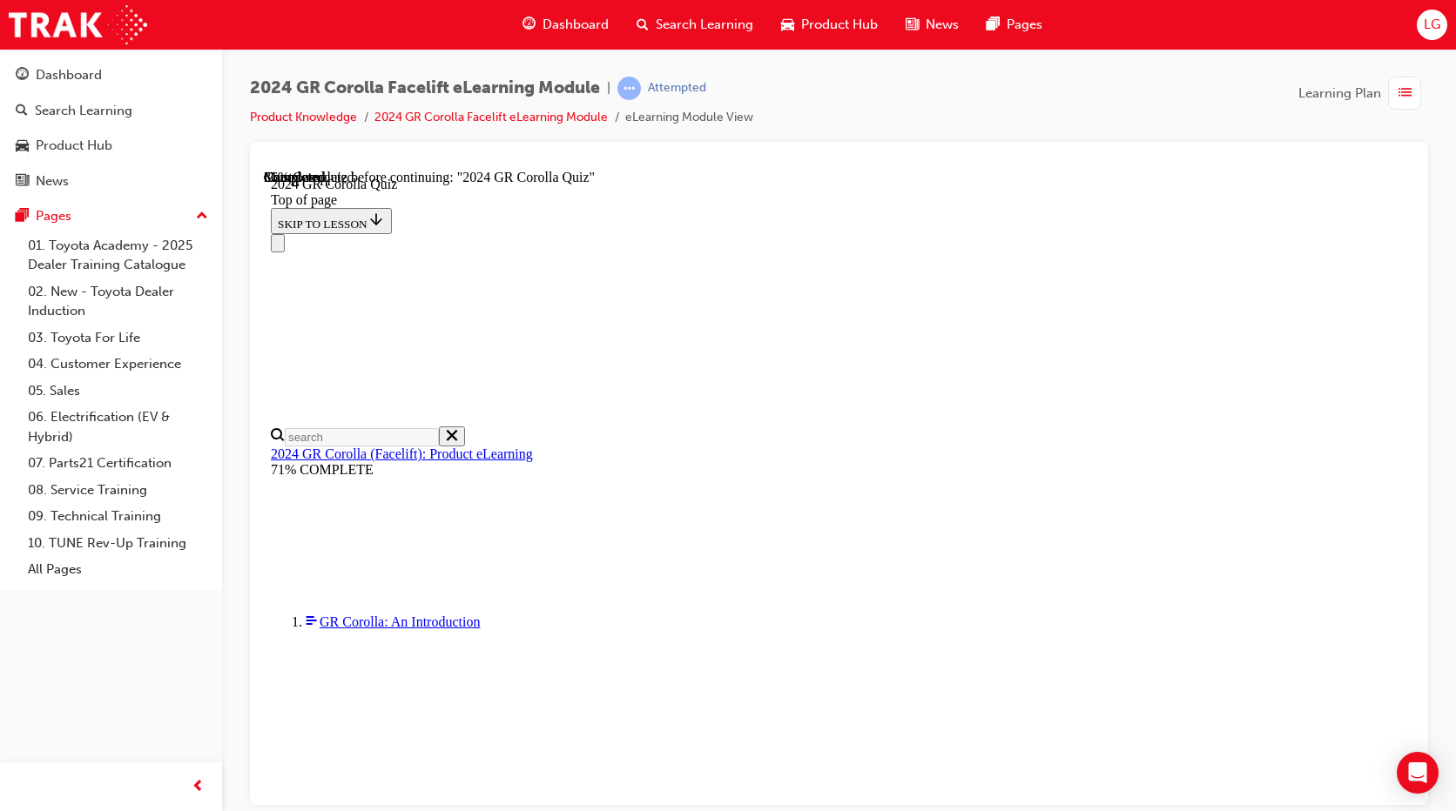
scroll to position [522, 0]
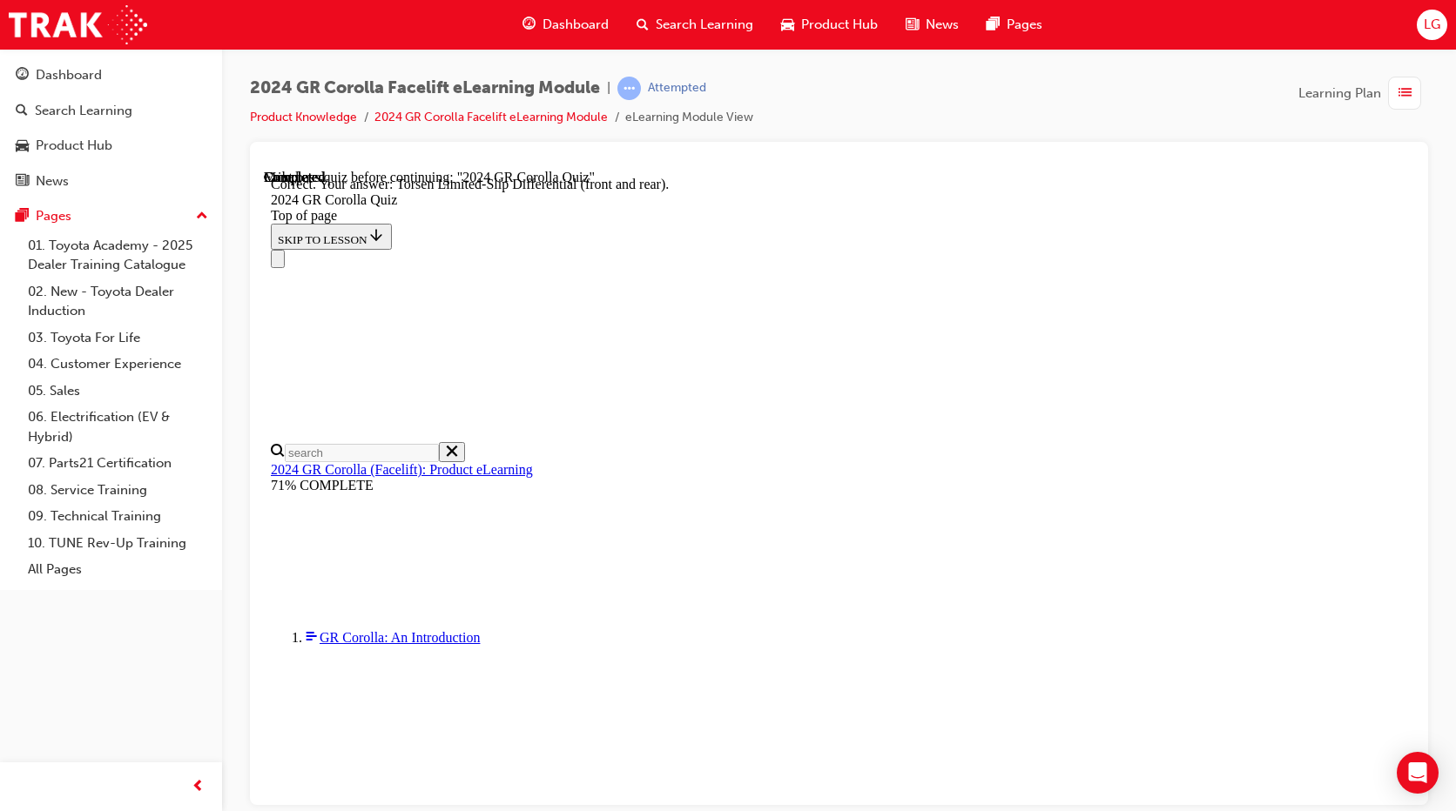
scroll to position [711, 0]
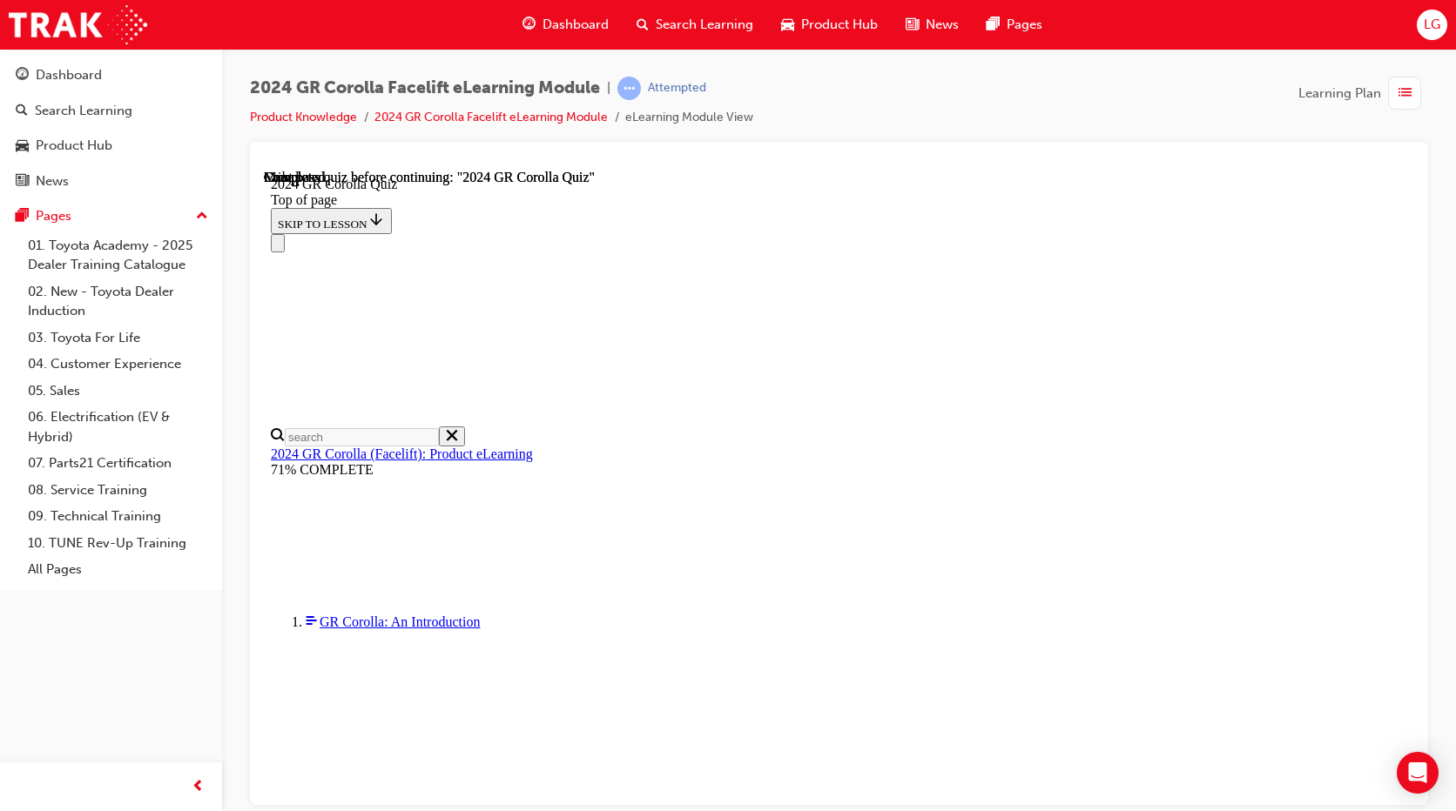
scroll to position [87, 0]
drag, startPoint x: 858, startPoint y: 593, endPoint x: 897, endPoint y: 692, distance: 106.4
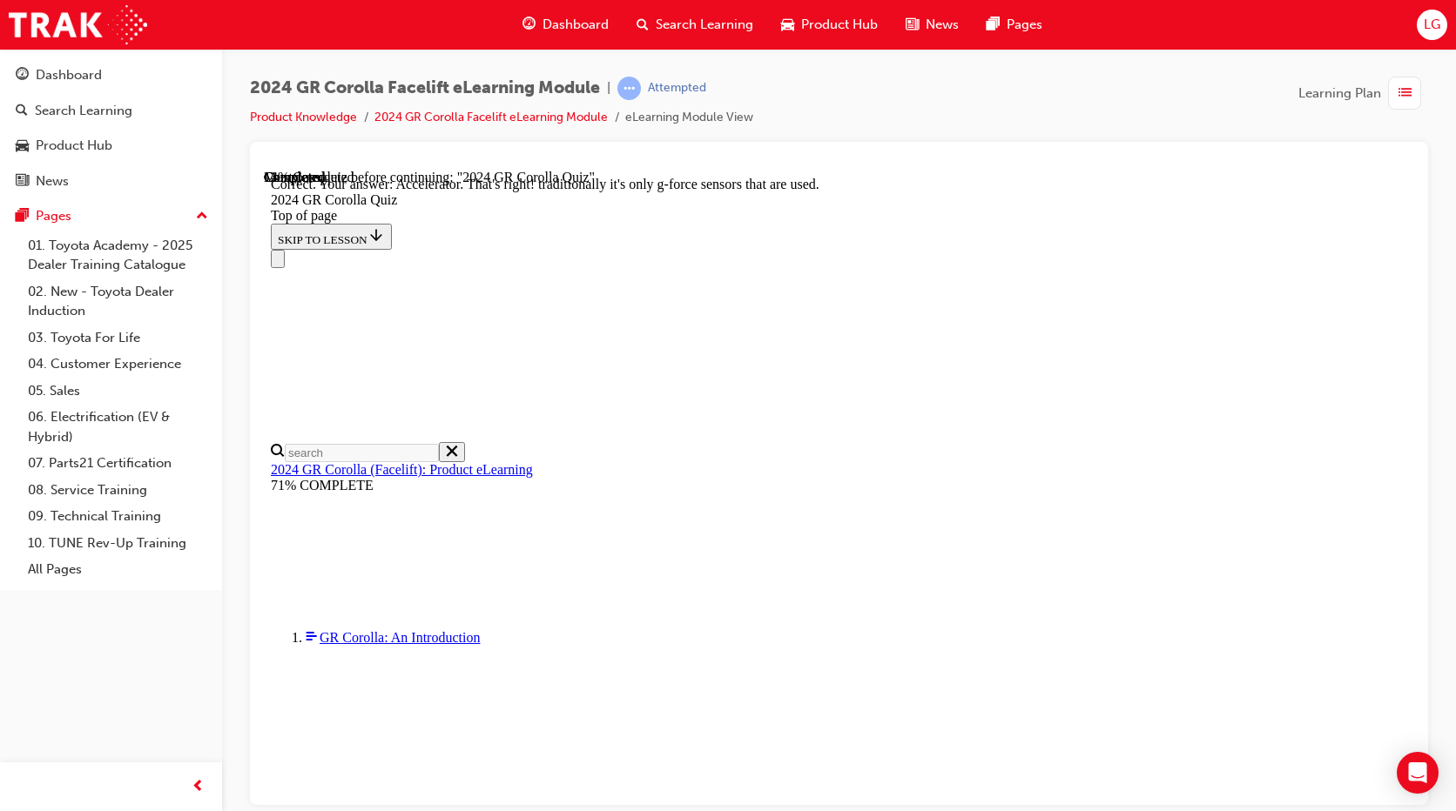
scroll to position [691, 0]
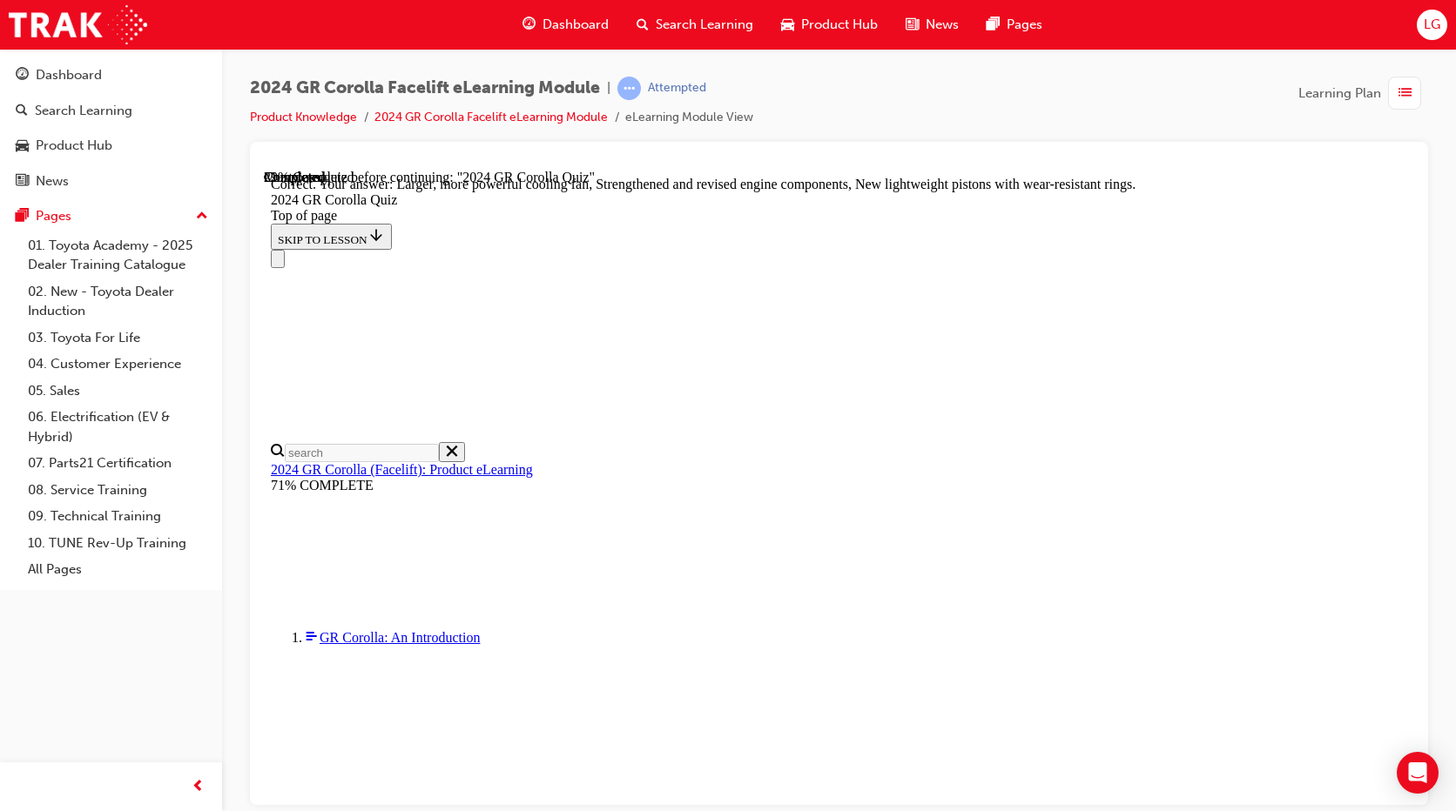
scroll to position [0, 0]
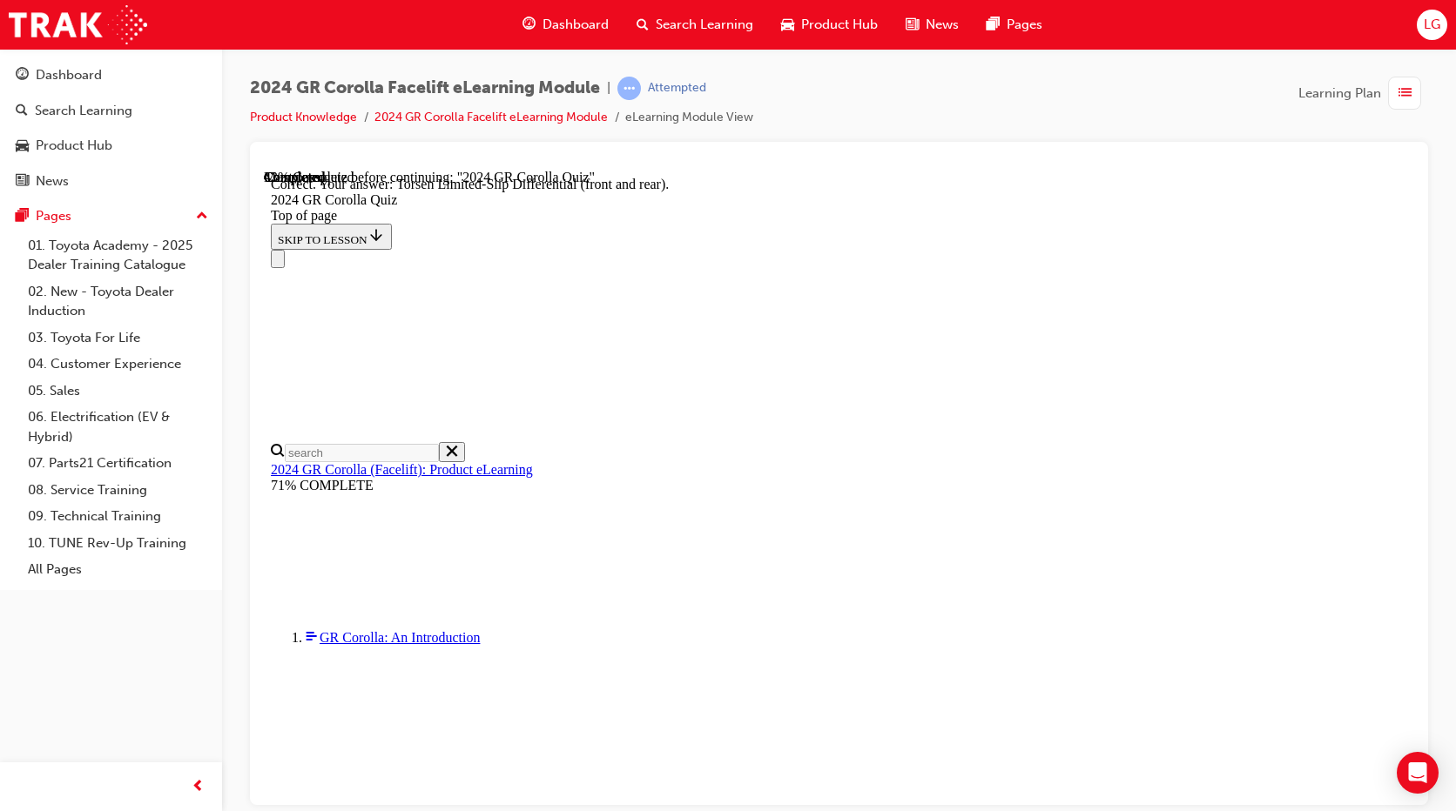
scroll to position [711, 0]
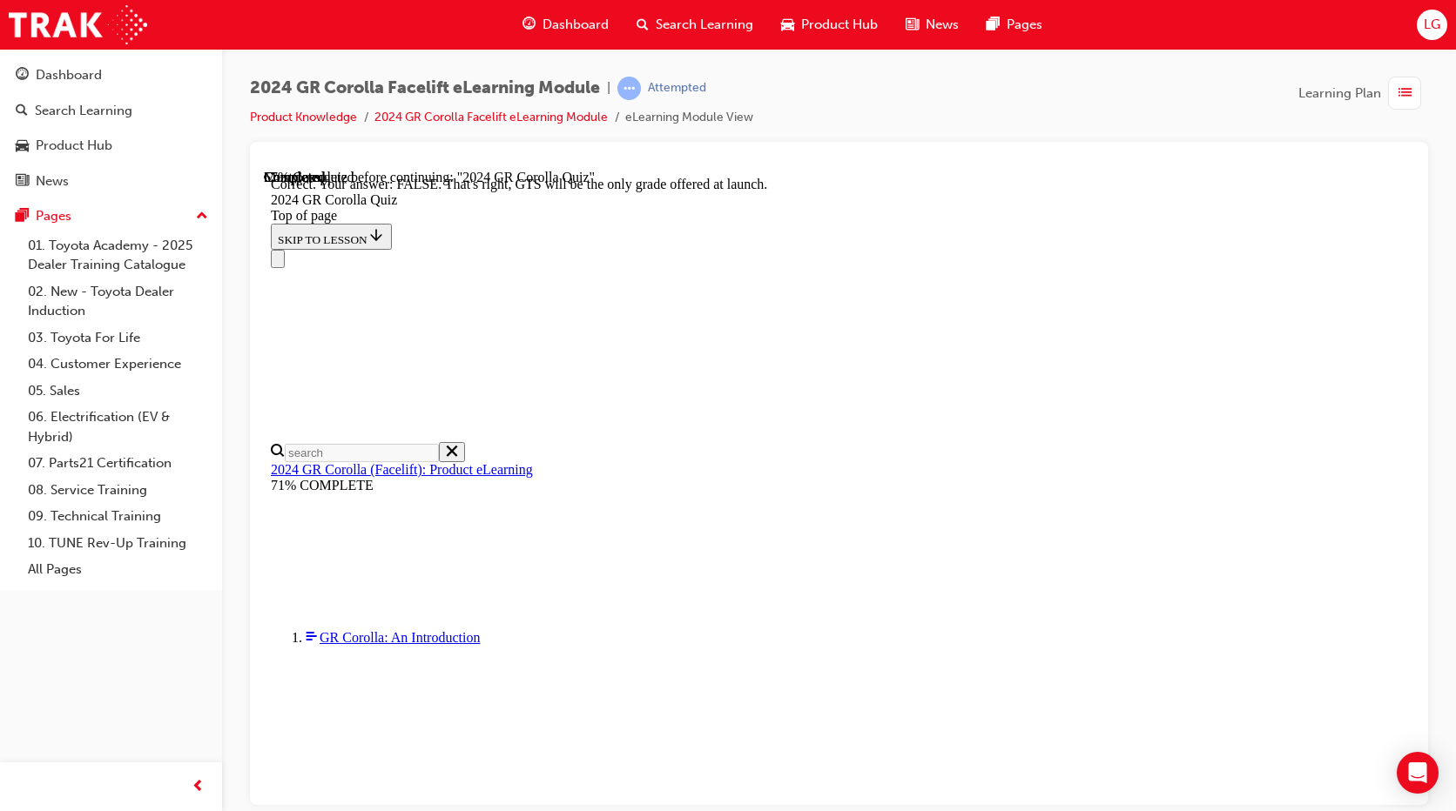
scroll to position [285, 0]
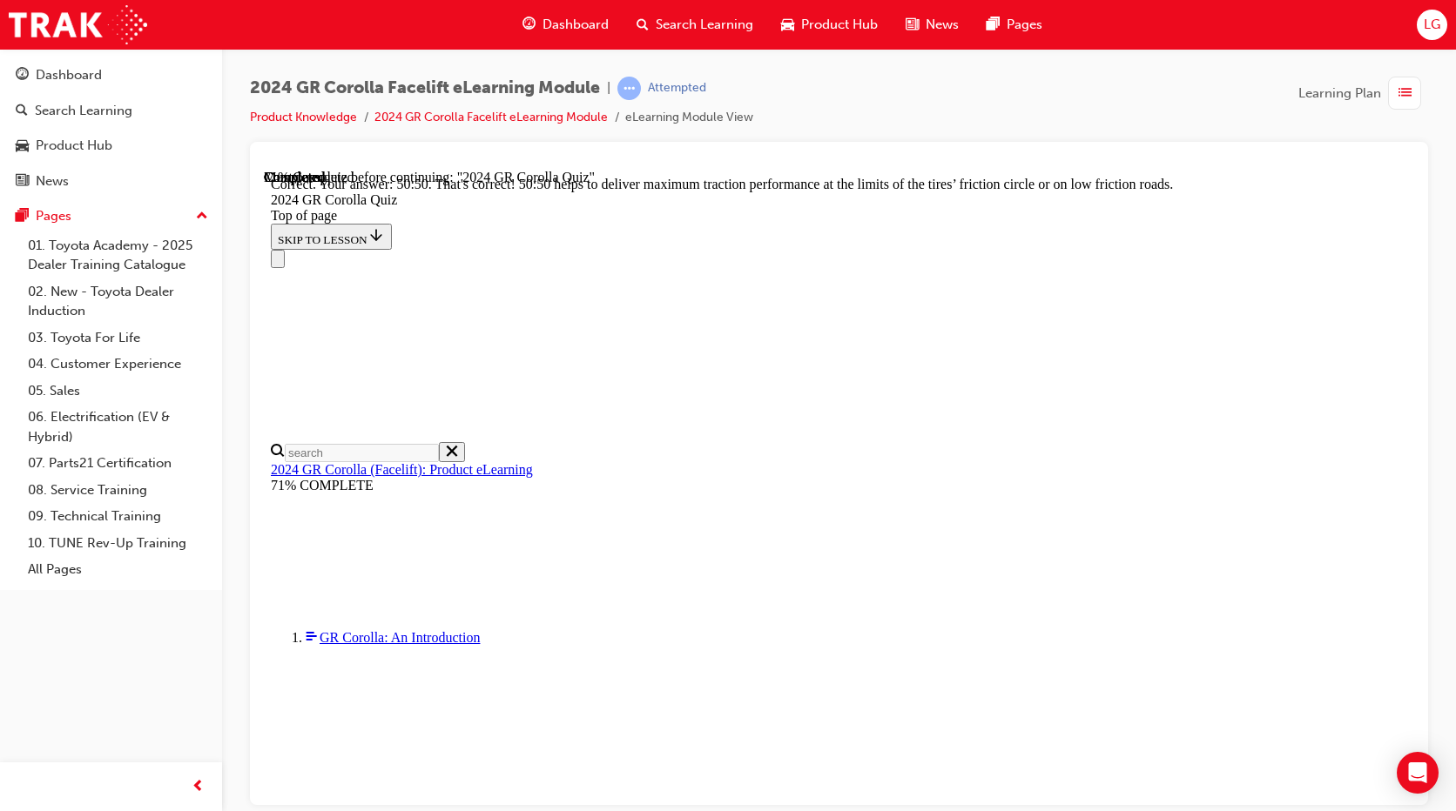
scroll to position [737, 0]
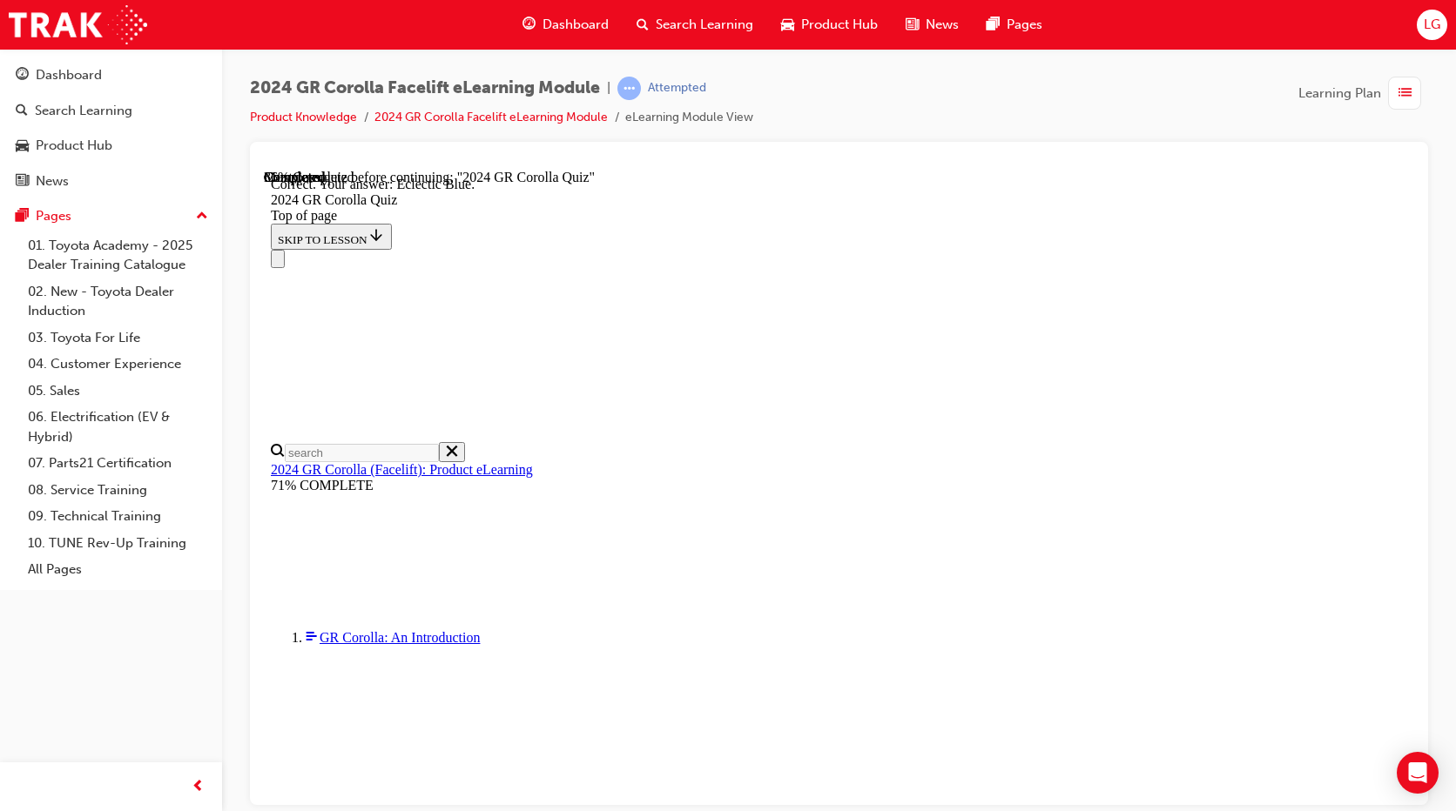
scroll to position [308, 0]
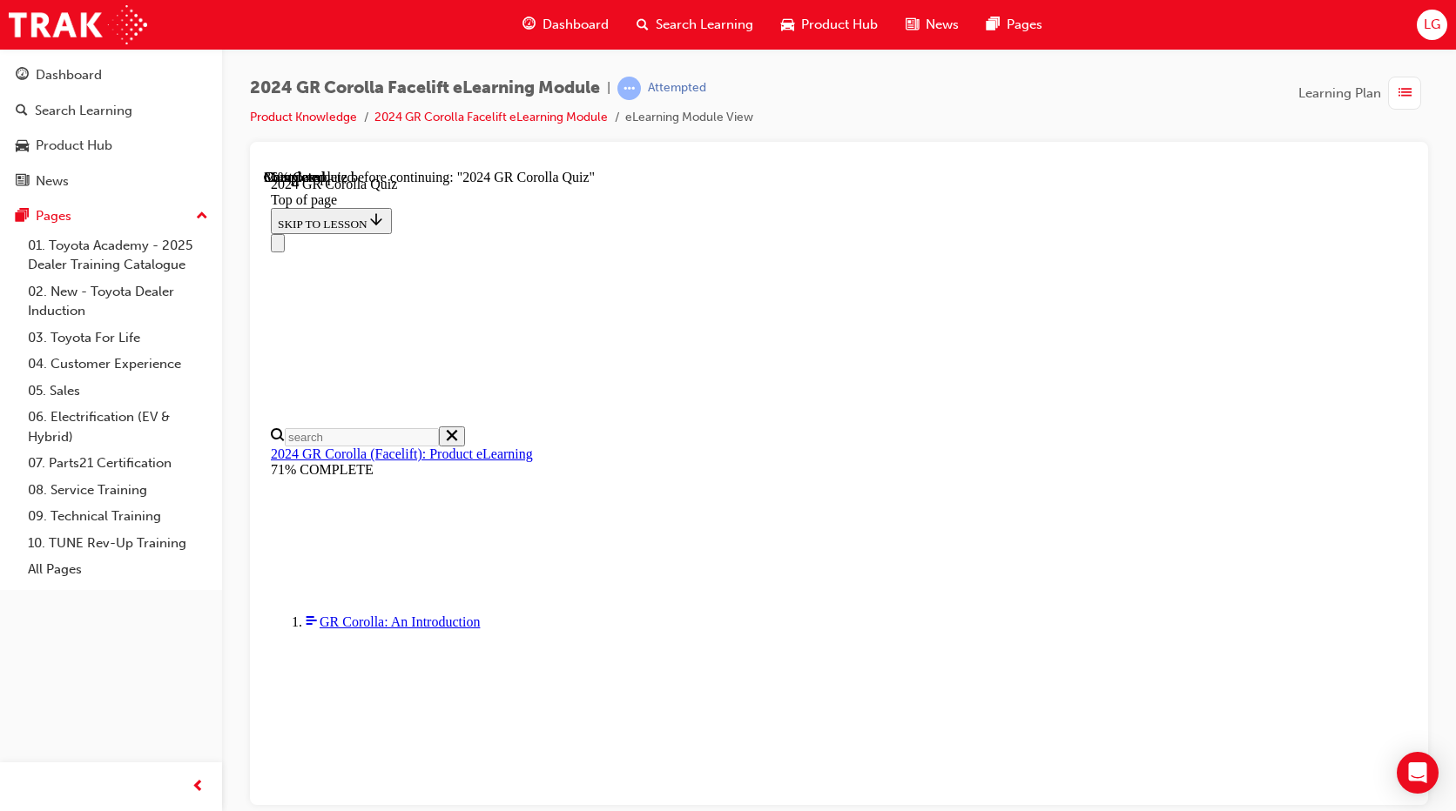
scroll to position [174, 0]
drag, startPoint x: 965, startPoint y: 698, endPoint x: 1063, endPoint y: 568, distance: 163.5
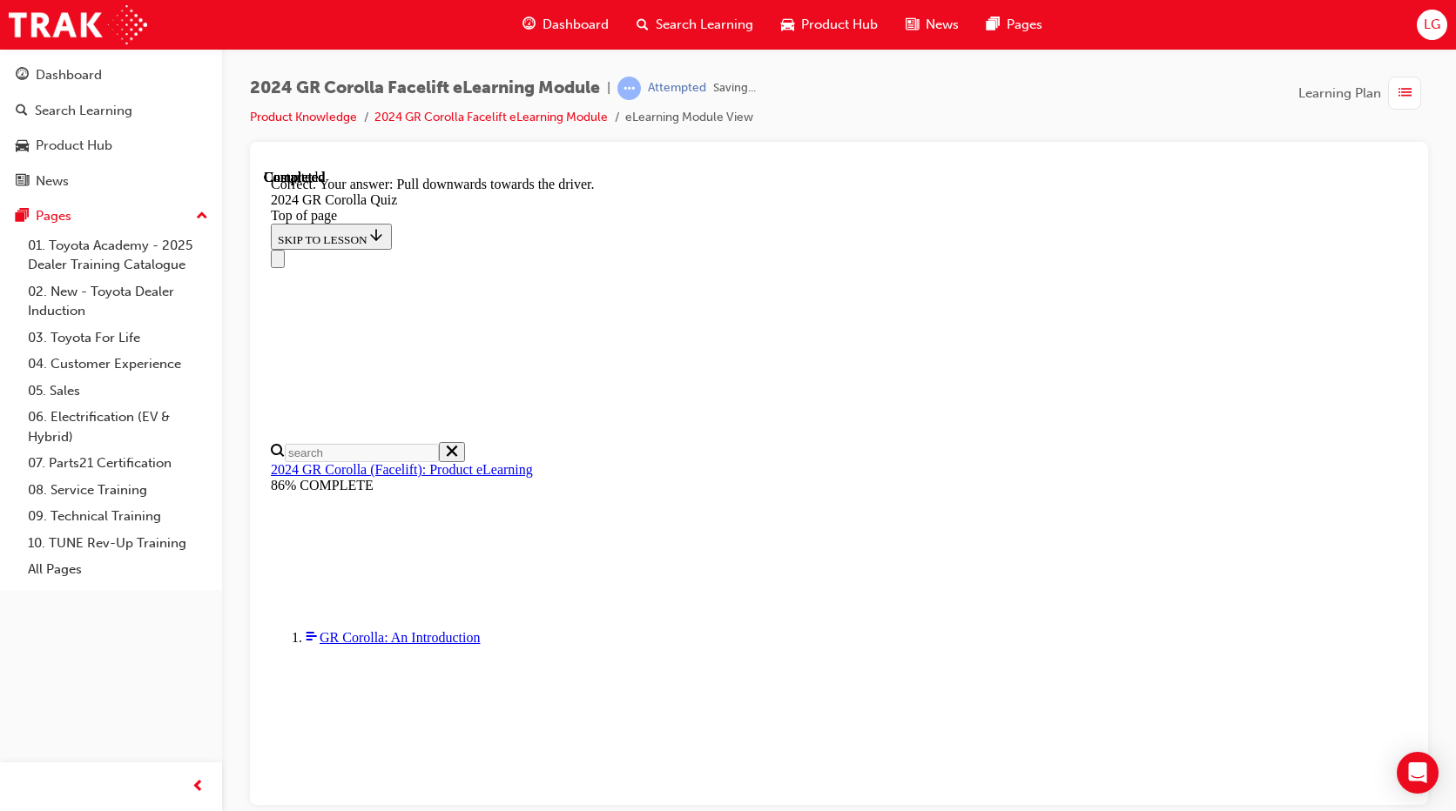
scroll to position [287, 0]
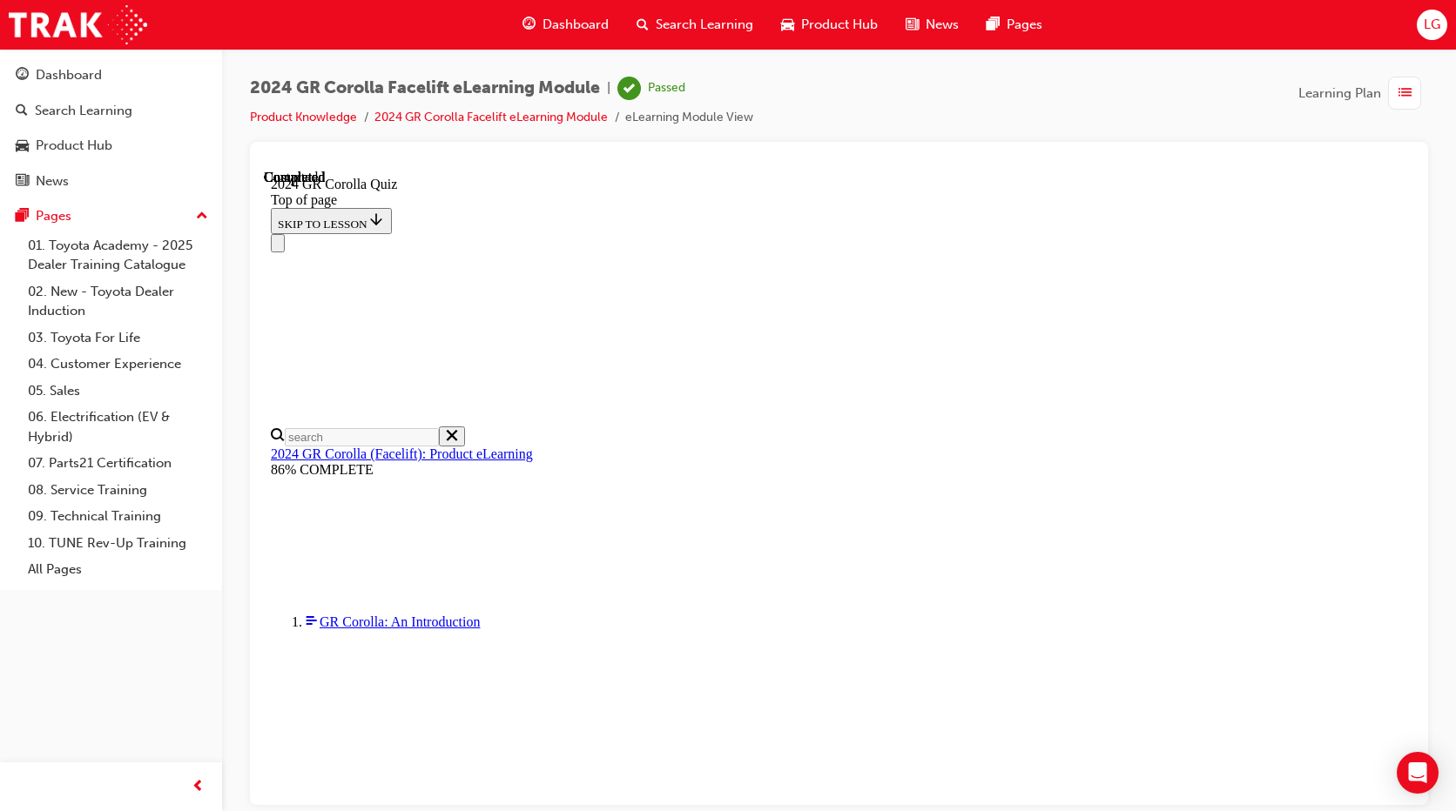
scroll to position [322, 0]
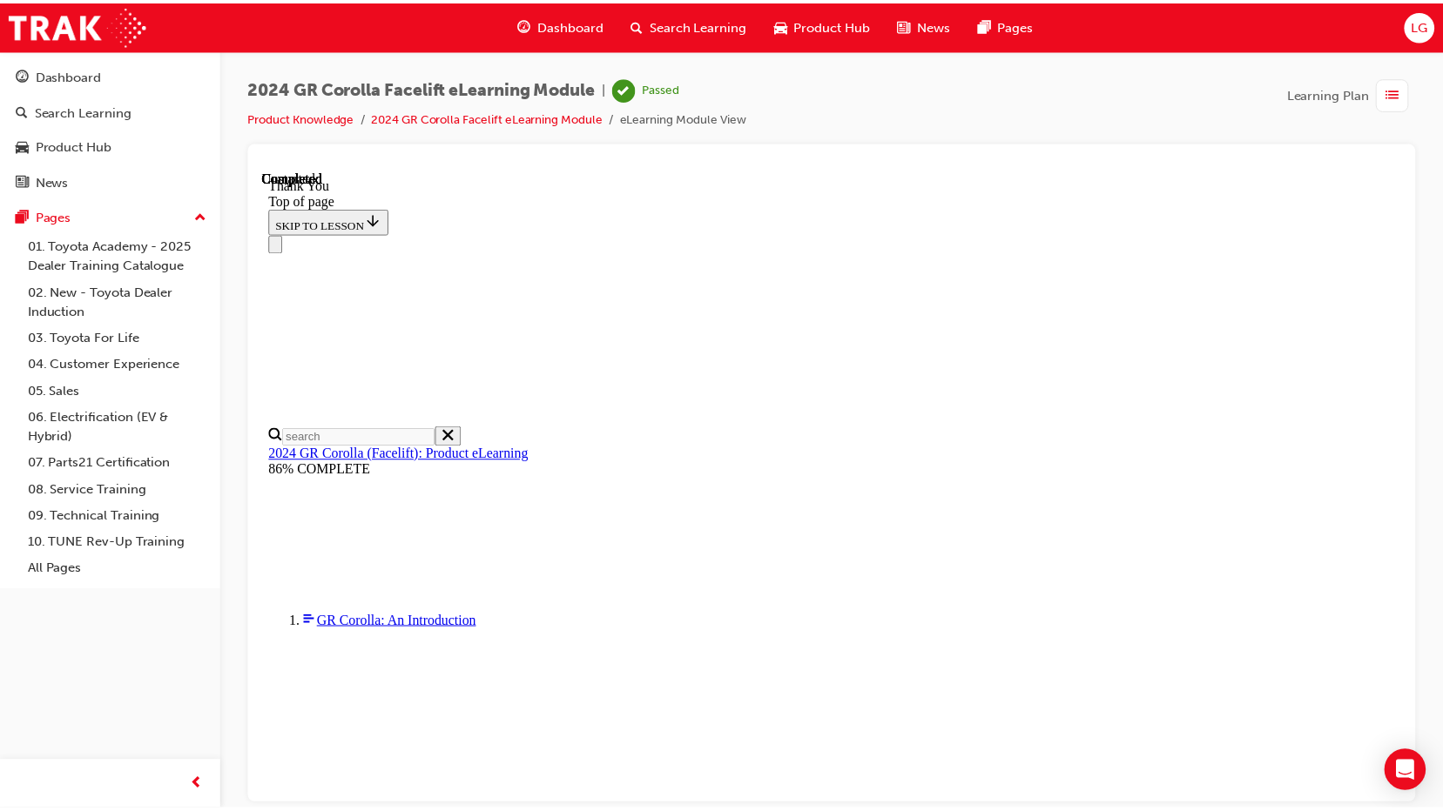
scroll to position [61, 0]
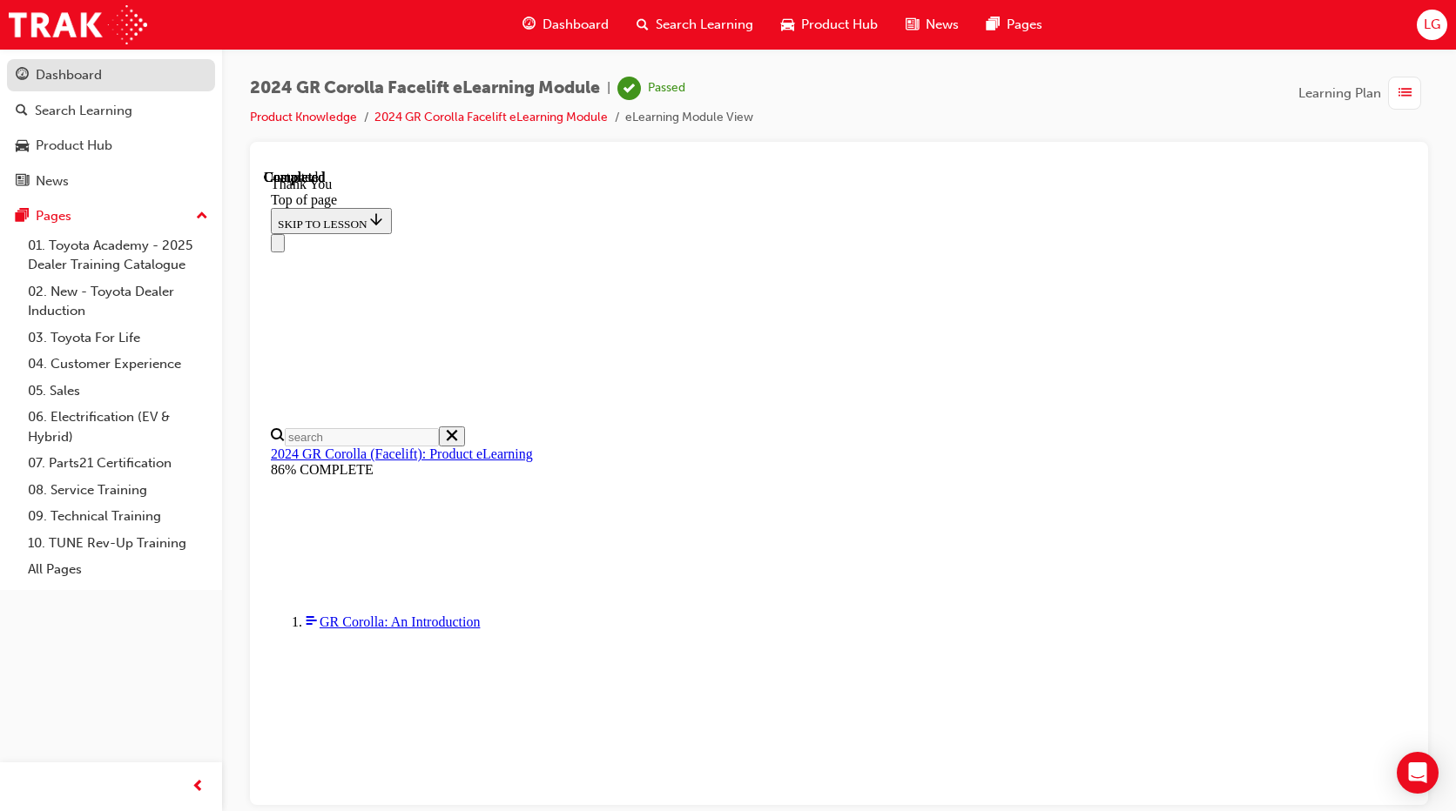
click at [134, 77] on div "Dashboard" at bounding box center [111, 75] width 191 height 22
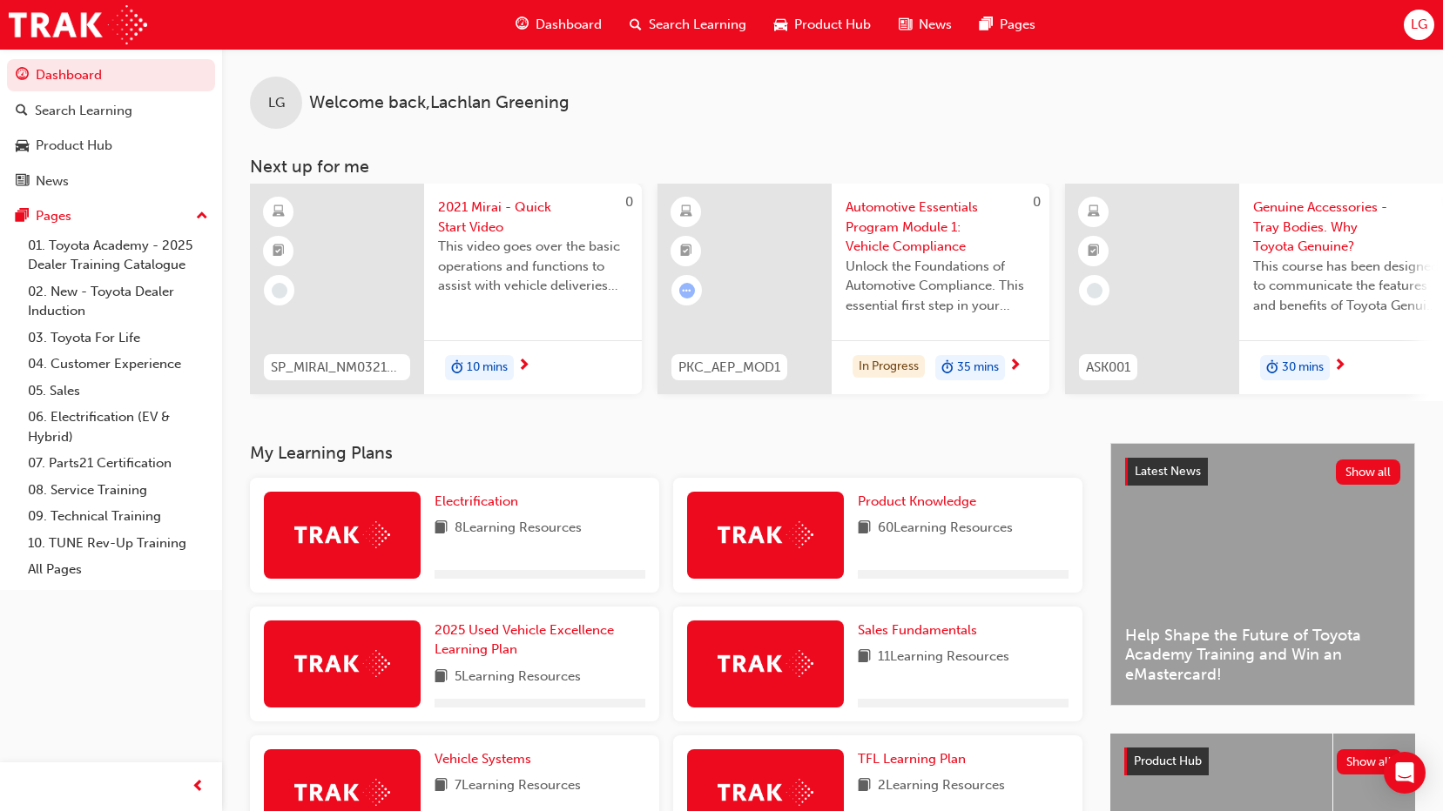
scroll to position [87, 0]
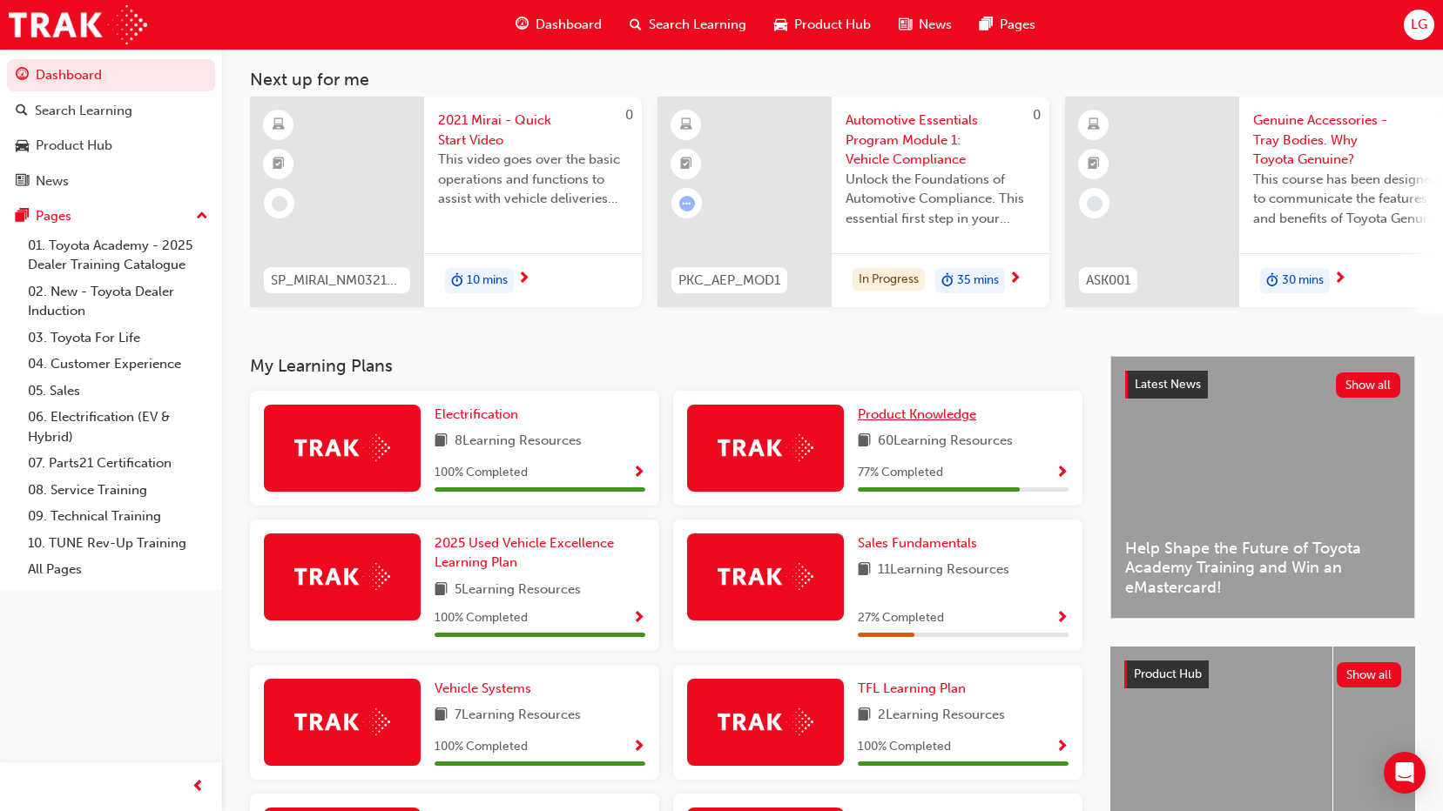
click at [919, 421] on span "Product Knowledge" at bounding box center [917, 415] width 118 height 16
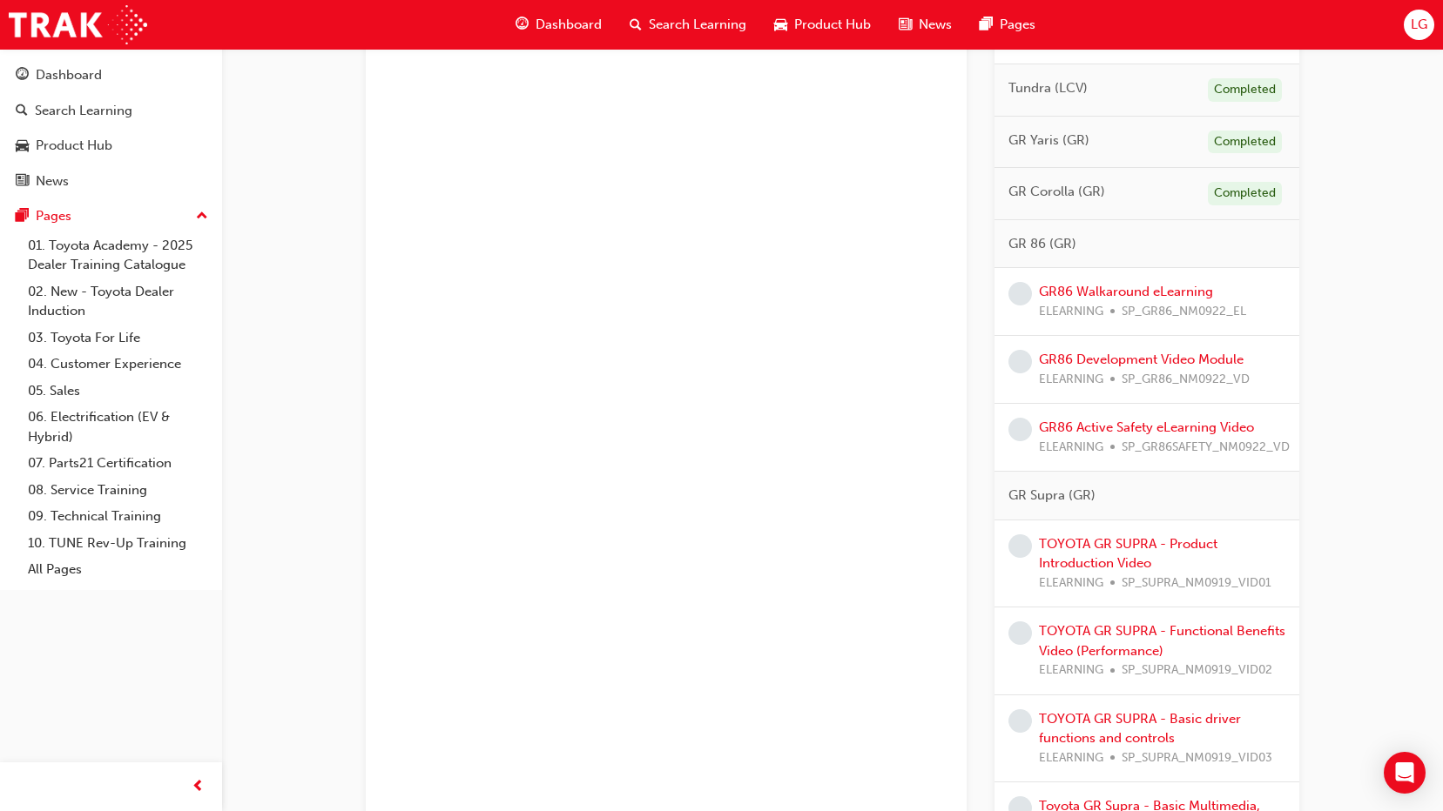
scroll to position [1567, 0]
click at [1093, 548] on link "TOYOTA GR SUPRA - Product Introduction Video" at bounding box center [1128, 556] width 178 height 36
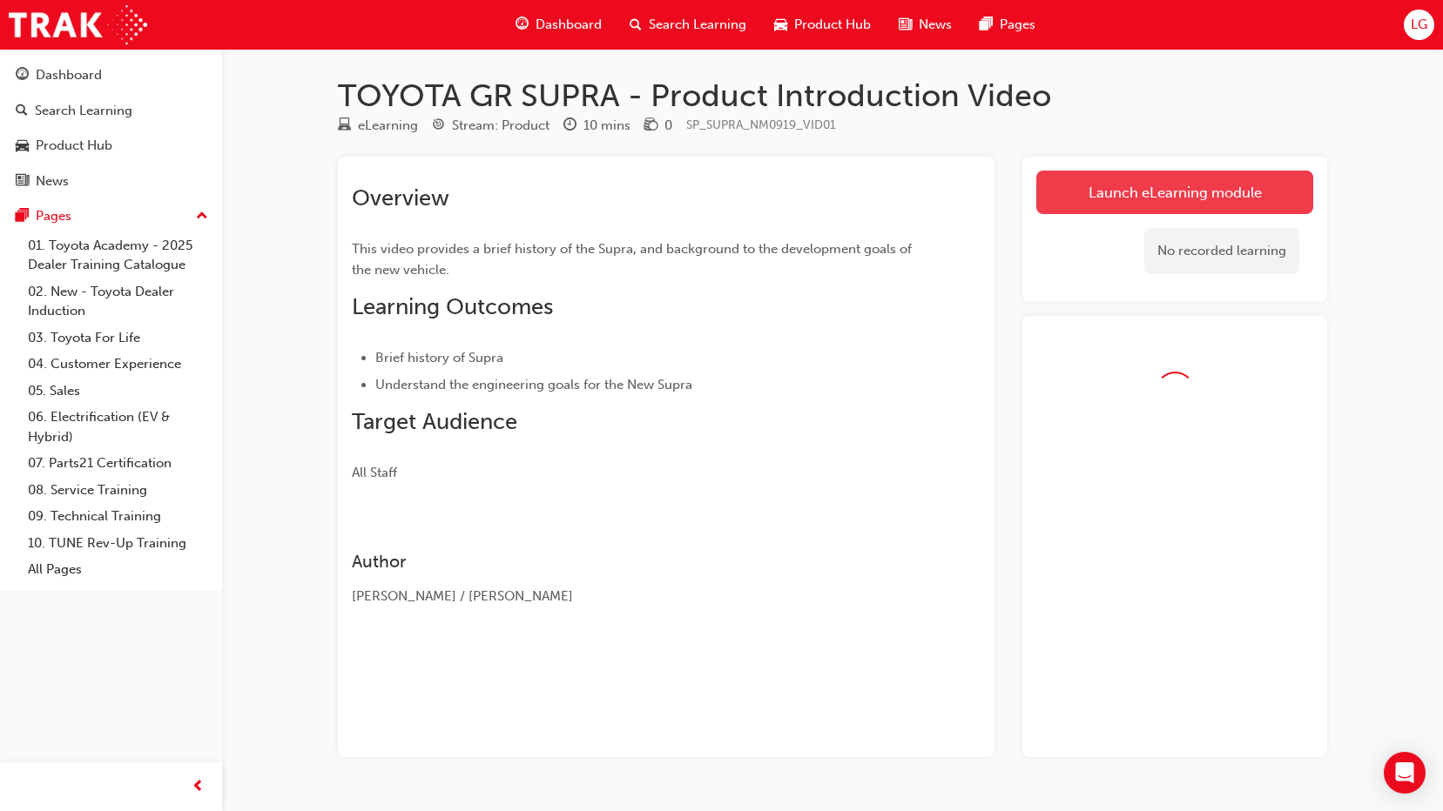
click at [1097, 212] on link "Launch eLearning module" at bounding box center [1174, 193] width 277 height 44
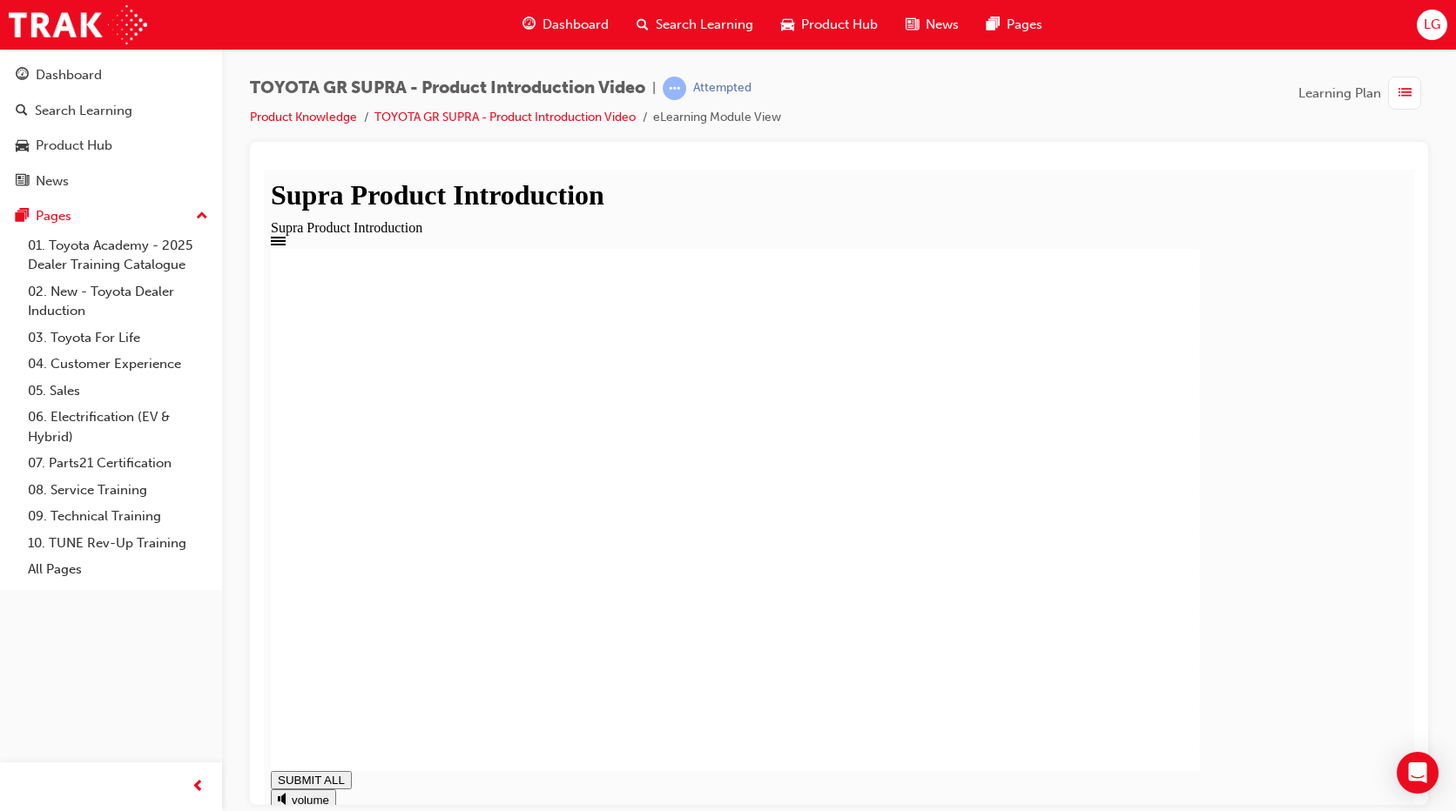
drag, startPoint x: 838, startPoint y: 567, endPoint x: 890, endPoint y: 568, distance: 52.2
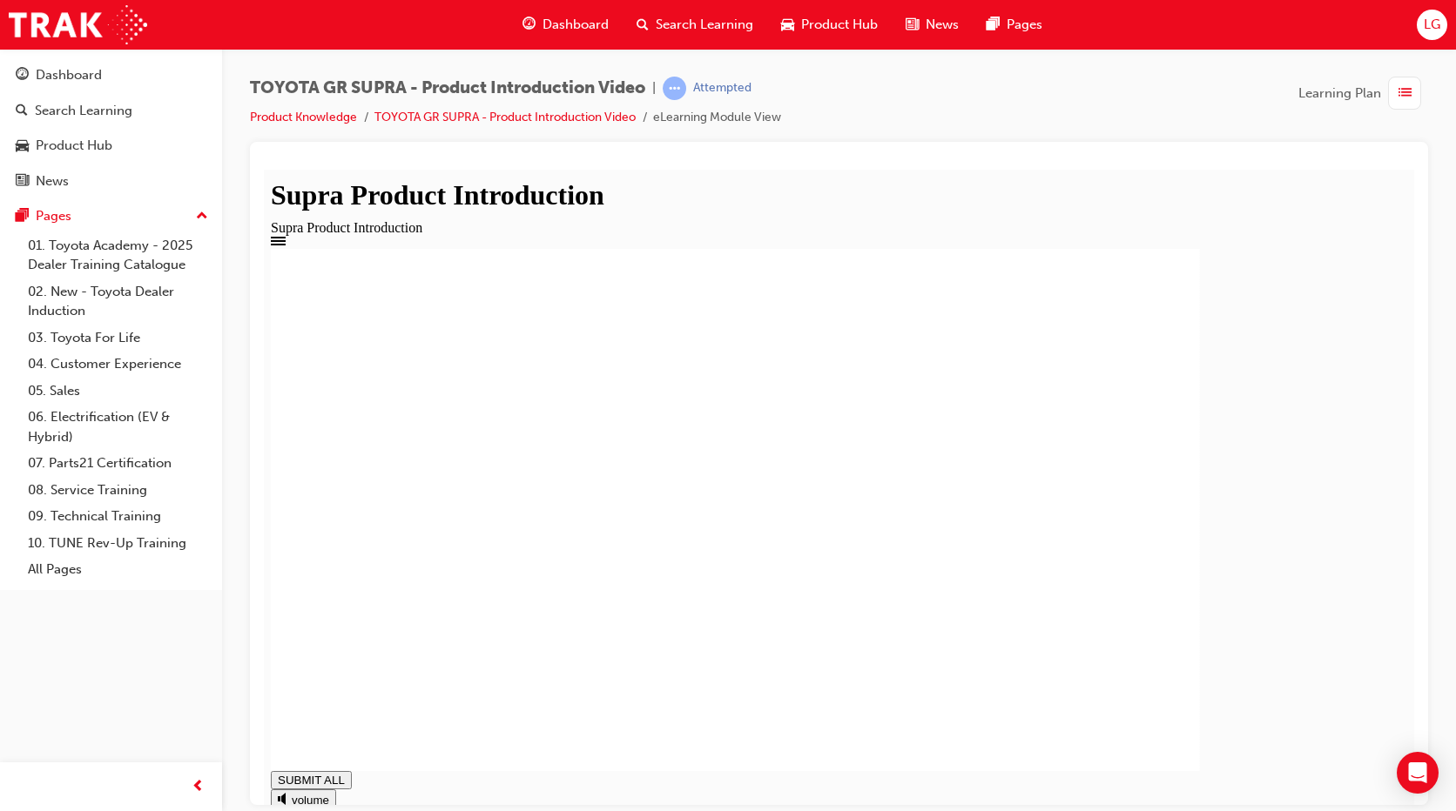
drag, startPoint x: 621, startPoint y: 501, endPoint x: 625, endPoint y: 522, distance: 21.3
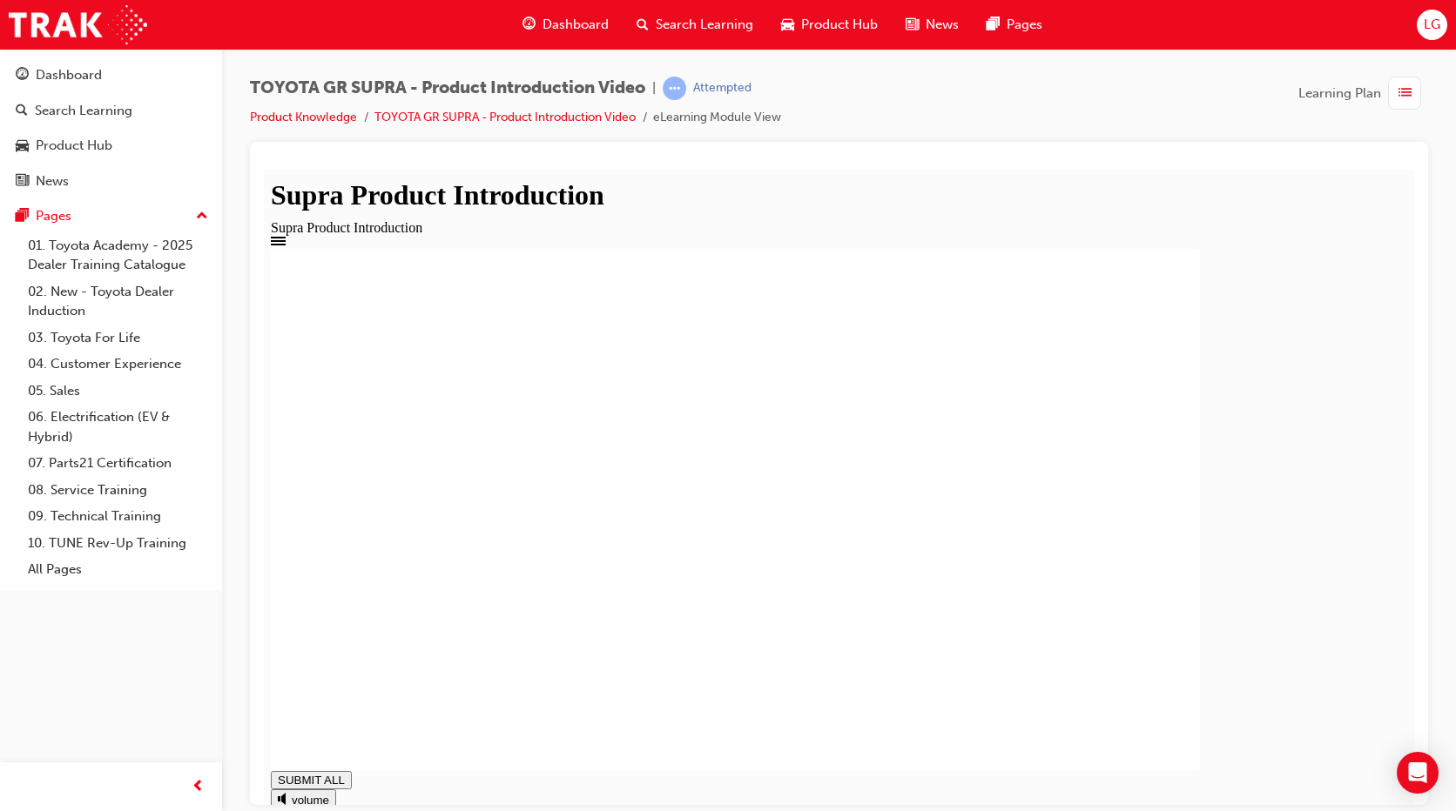
type input "1"
click at [105, 84] on div "Dashboard" at bounding box center [111, 75] width 191 height 22
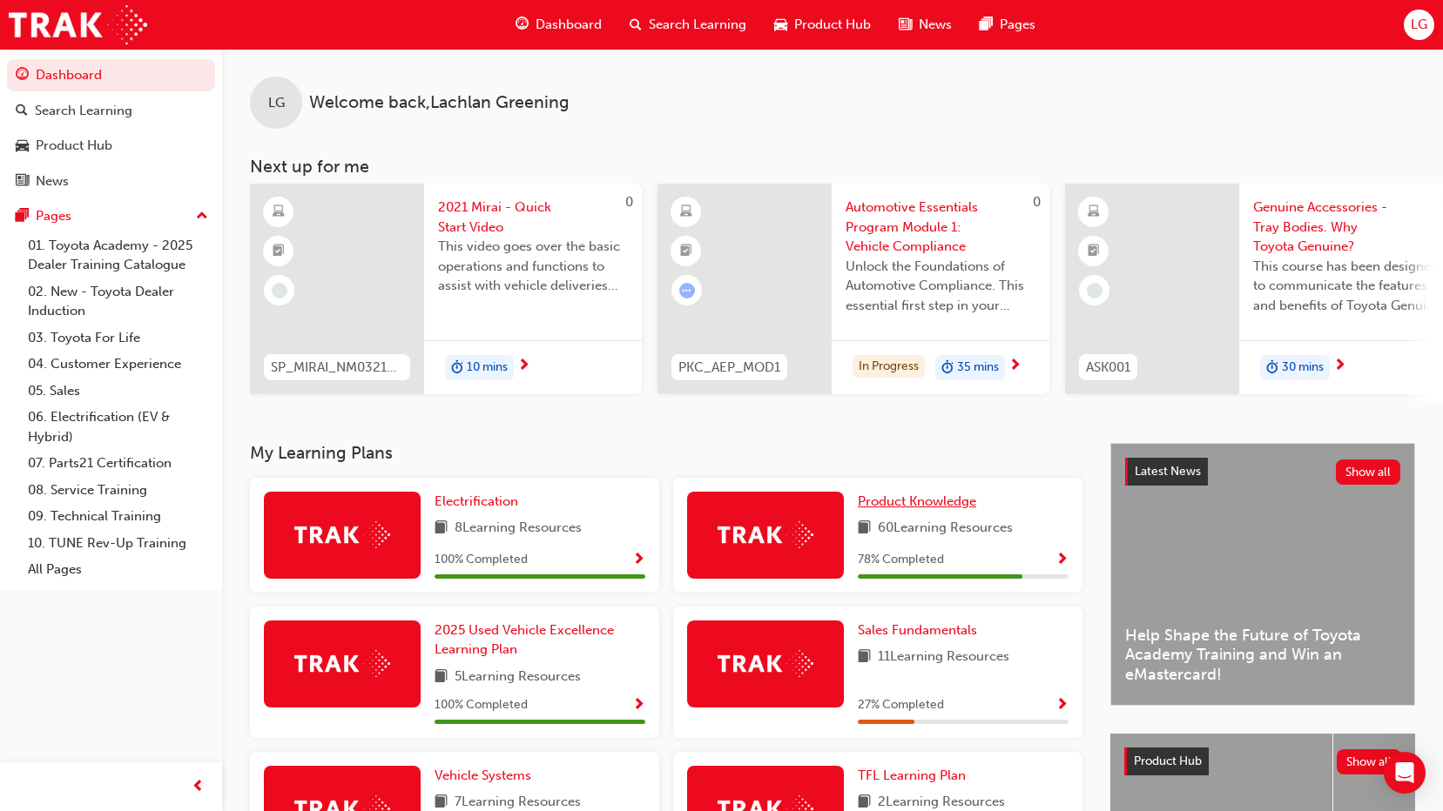
click at [905, 509] on span "Product Knowledge" at bounding box center [917, 502] width 118 height 16
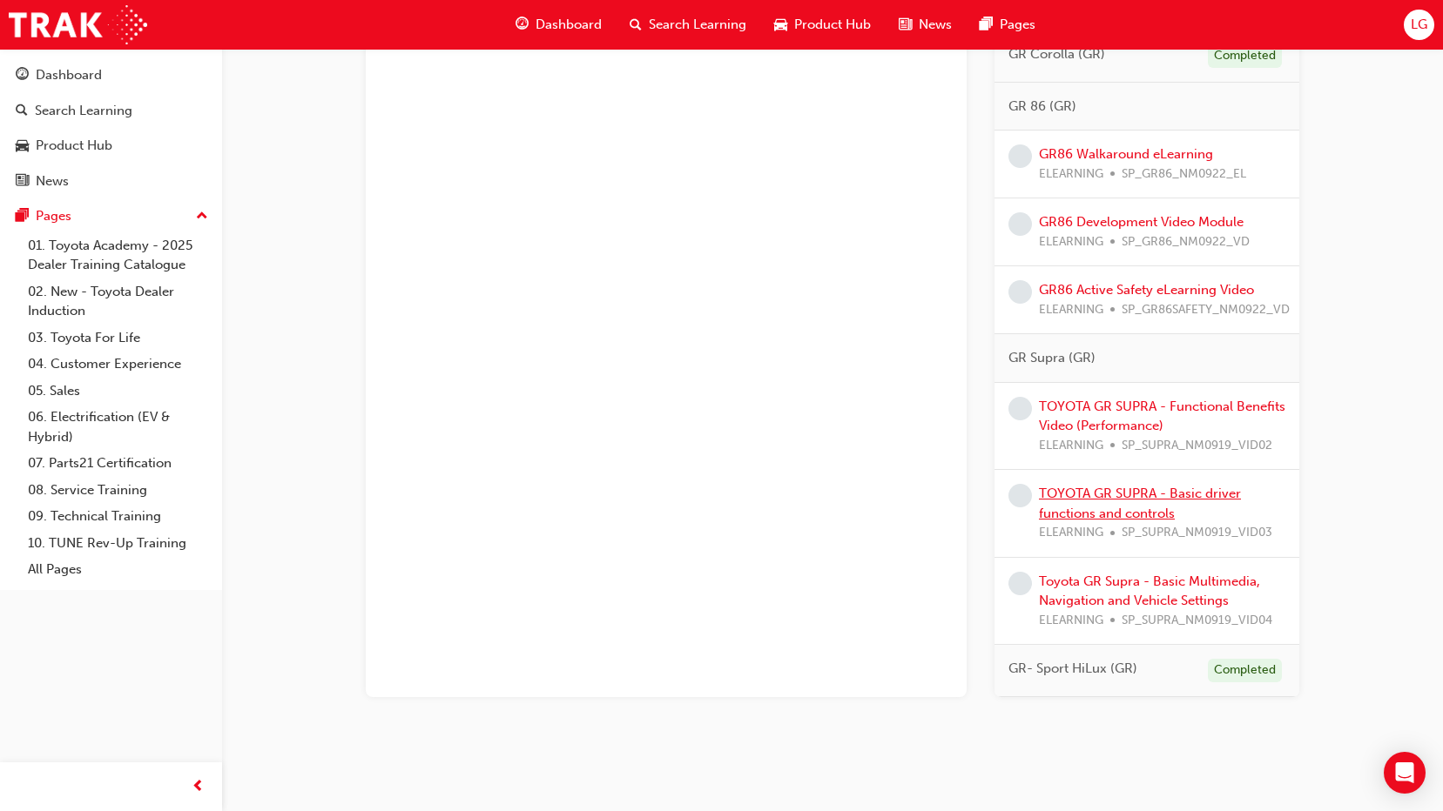
scroll to position [1720, 0]
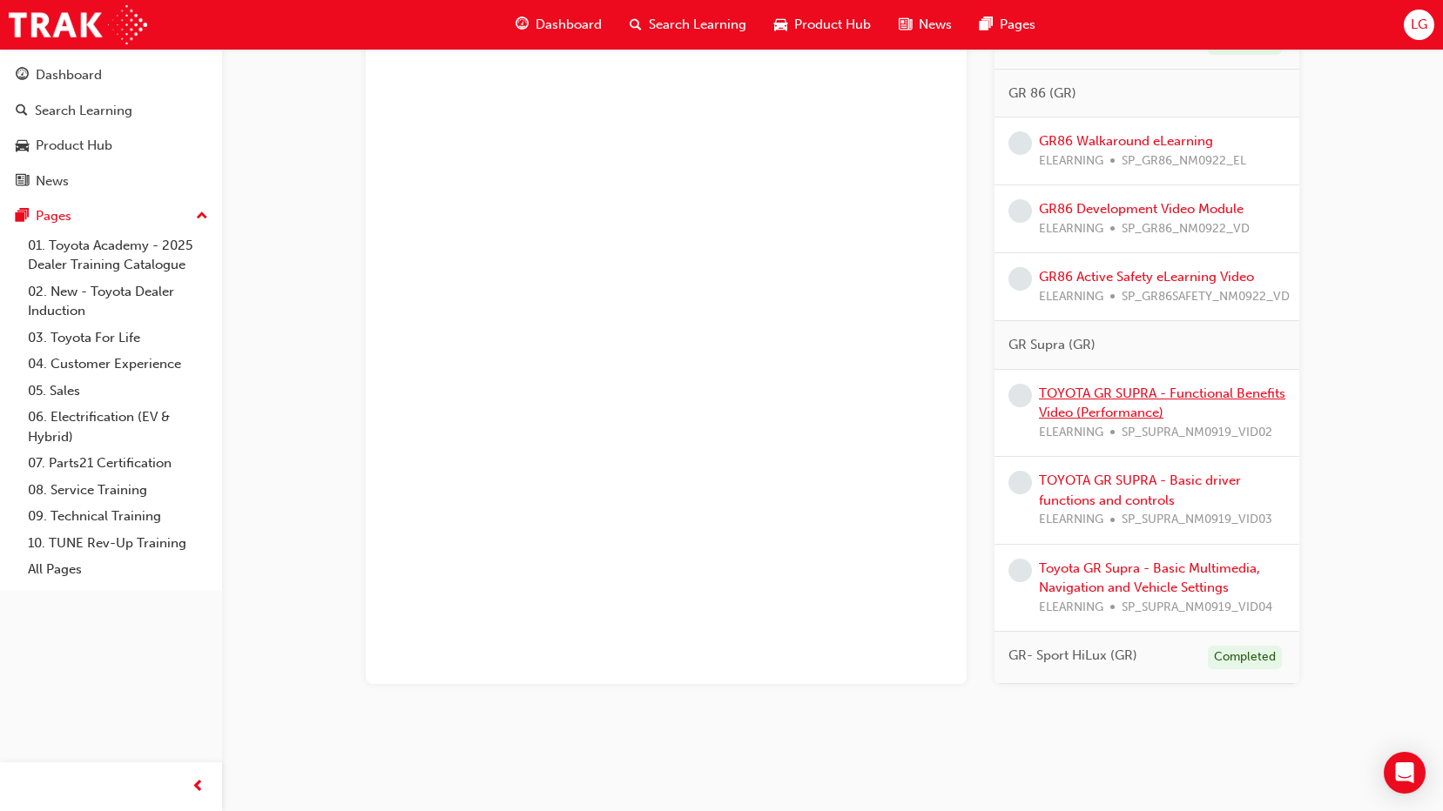
click at [1164, 407] on link "TOYOTA GR SUPRA - Functional Benefits Video (Performance)" at bounding box center [1162, 404] width 246 height 36
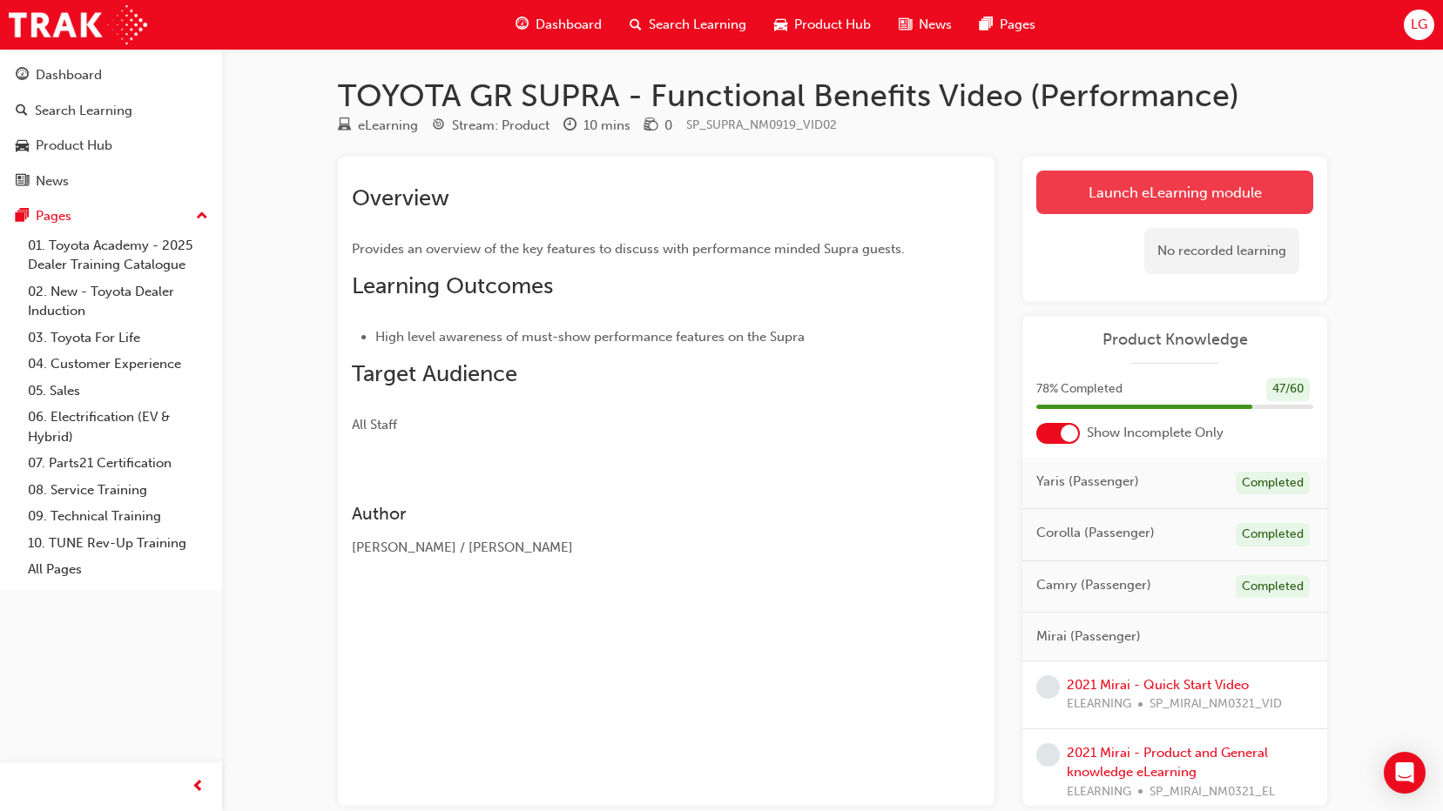
click at [1194, 199] on link "Launch eLearning module" at bounding box center [1174, 193] width 277 height 44
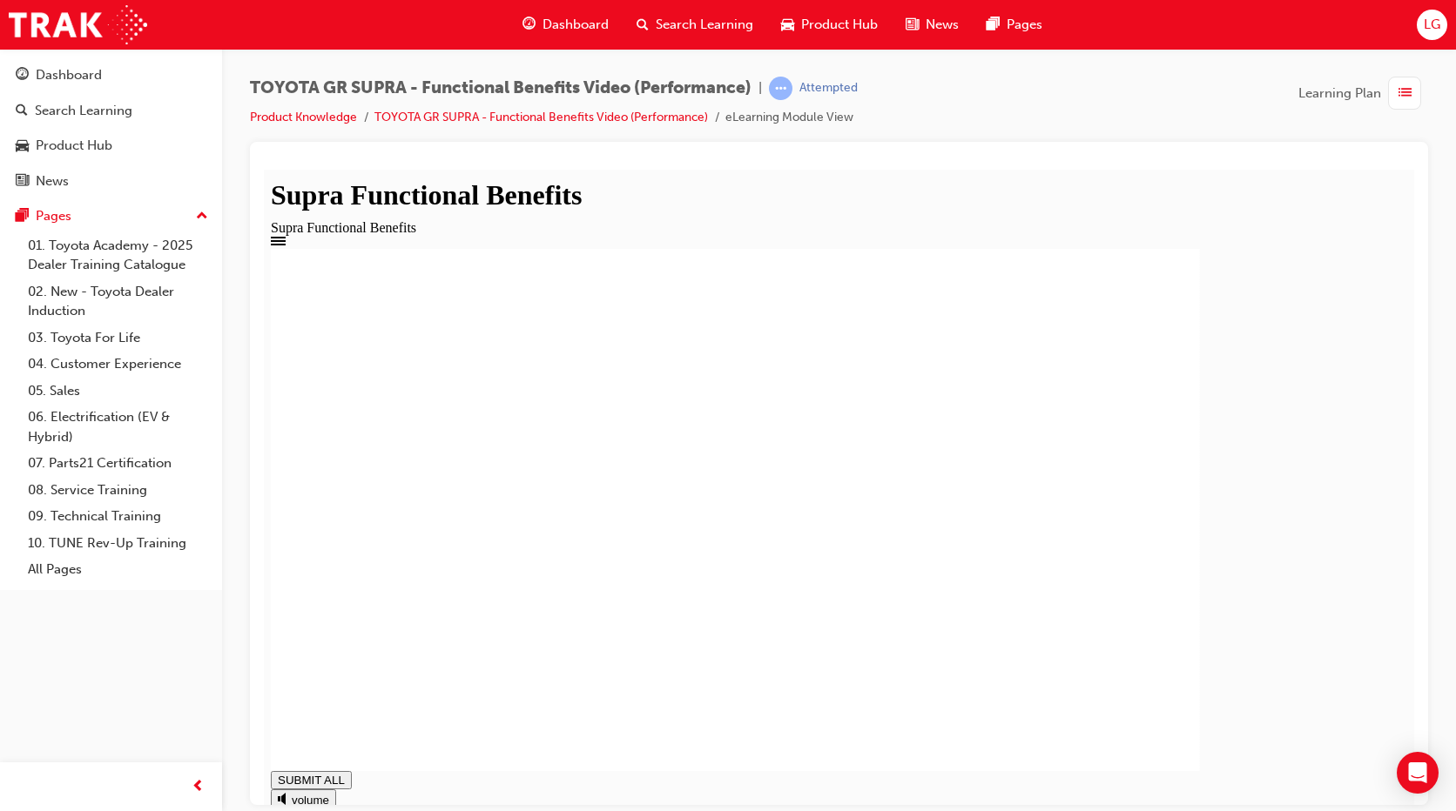
click at [517, 683] on rect at bounding box center [735, 509] width 929 height 522
type input "0.545"
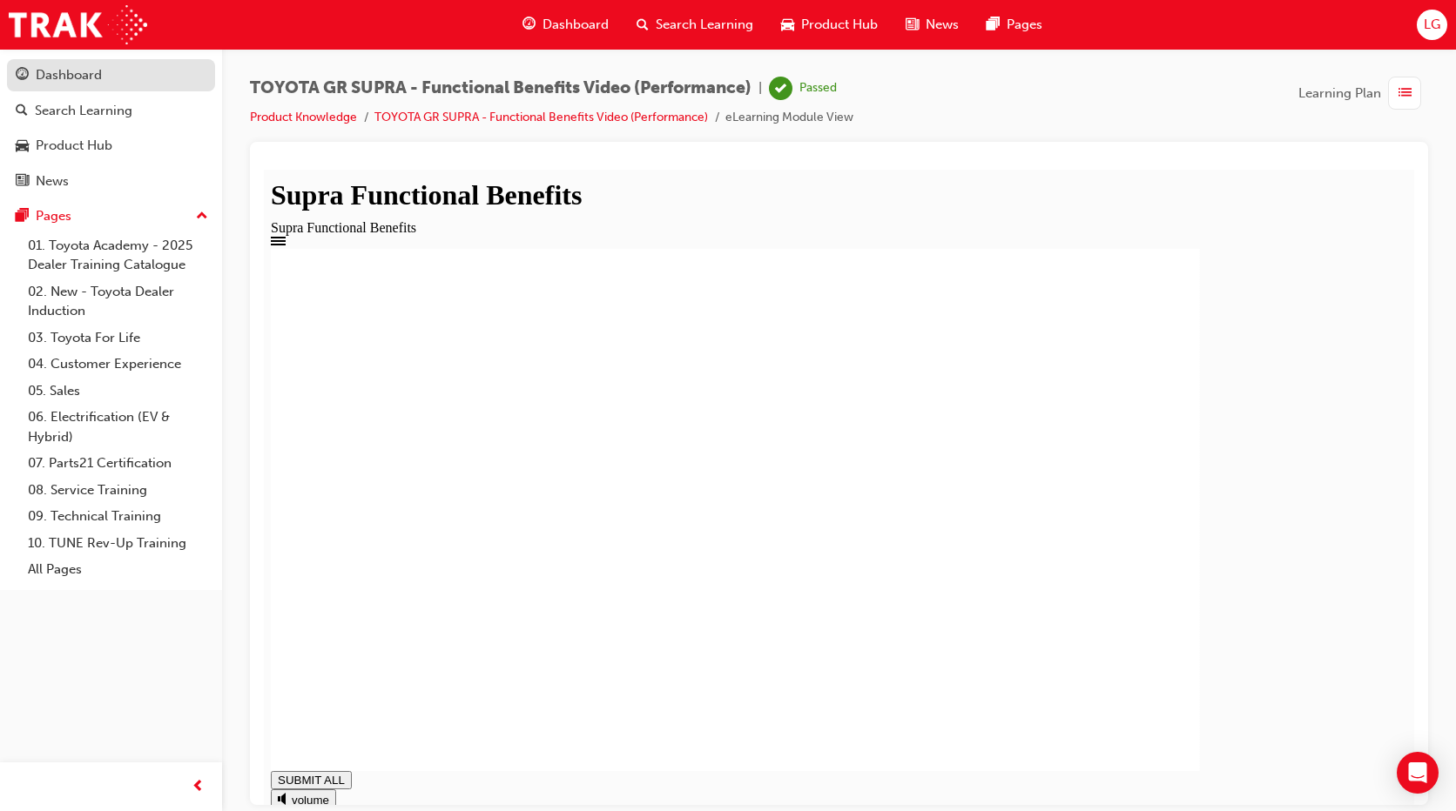
click at [93, 68] on div "Dashboard" at bounding box center [69, 75] width 66 height 20
